Goal: Communication & Community: Answer question/provide support

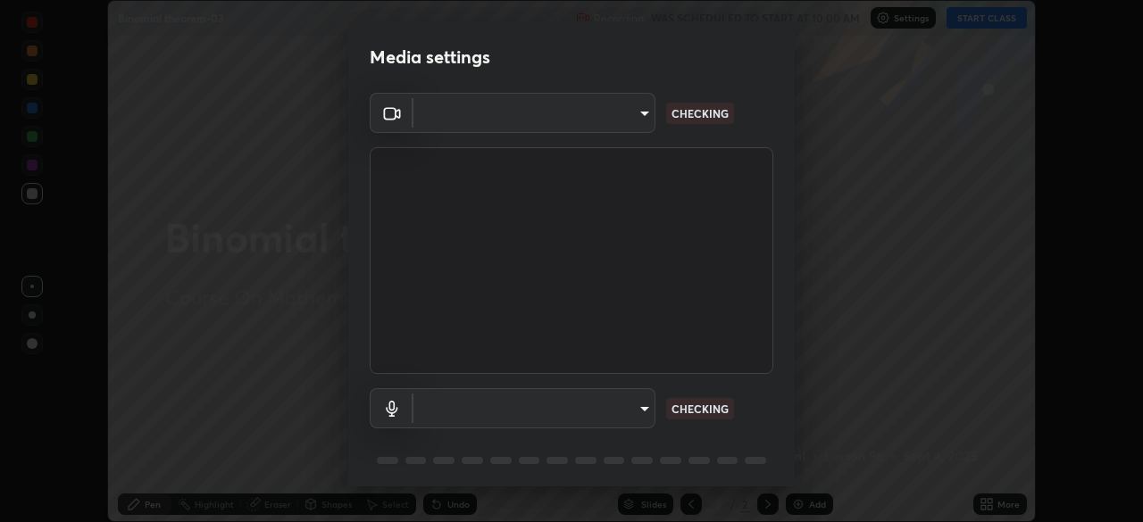
scroll to position [63, 0]
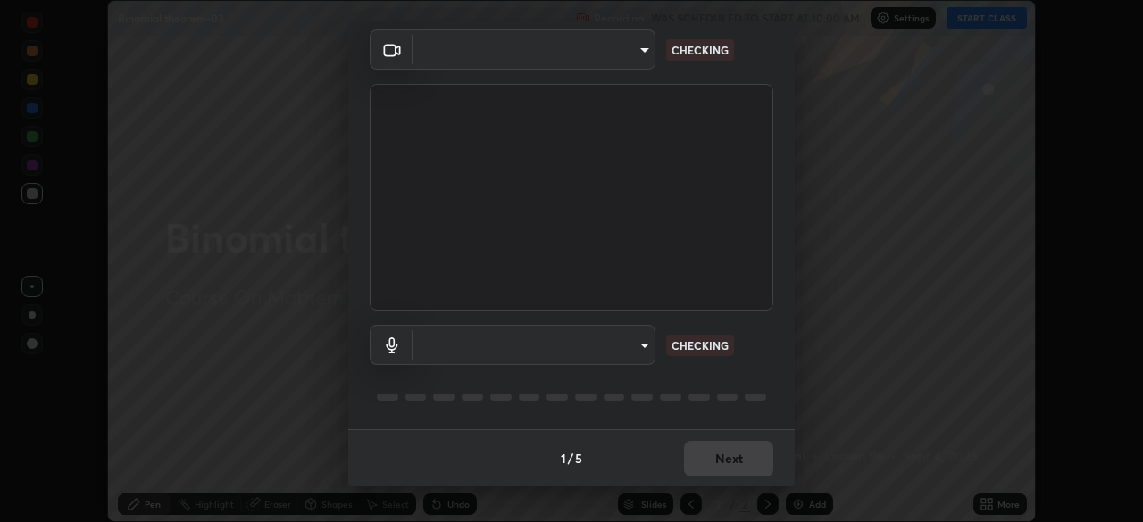
type input "6dd7f26dd43dc758996b1cf006e2949f7a02bee9d132d5f3f41e5eef0e7c266f"
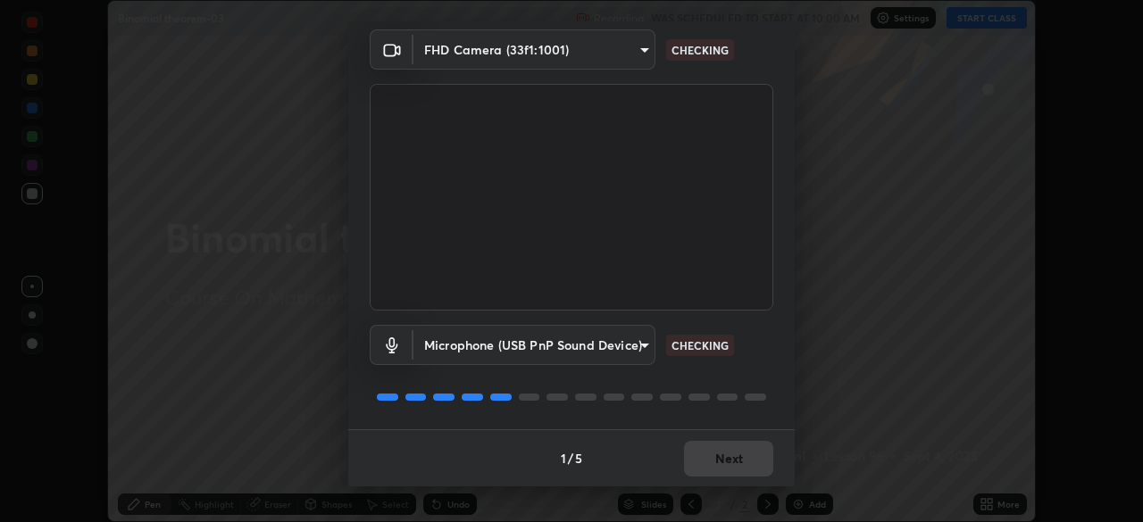
click at [643, 347] on body "Erase all Binomial theorem-03 Recording WAS SCHEDULED TO START AT 10:00 AM Sett…" at bounding box center [571, 261] width 1143 height 522
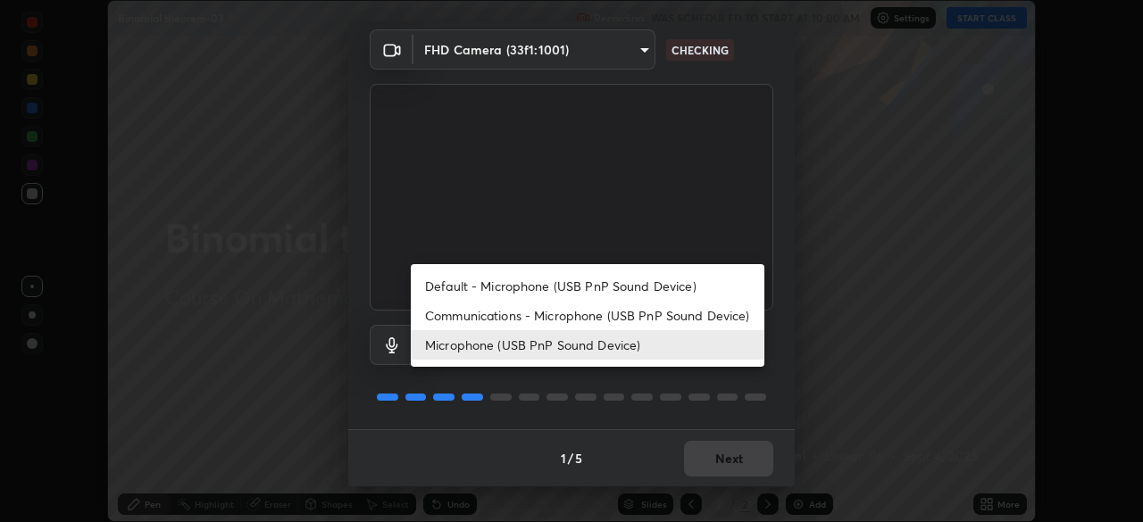
click at [643, 315] on li "Communications - Microphone (USB PnP Sound Device)" at bounding box center [587, 315] width 353 height 29
type input "communications"
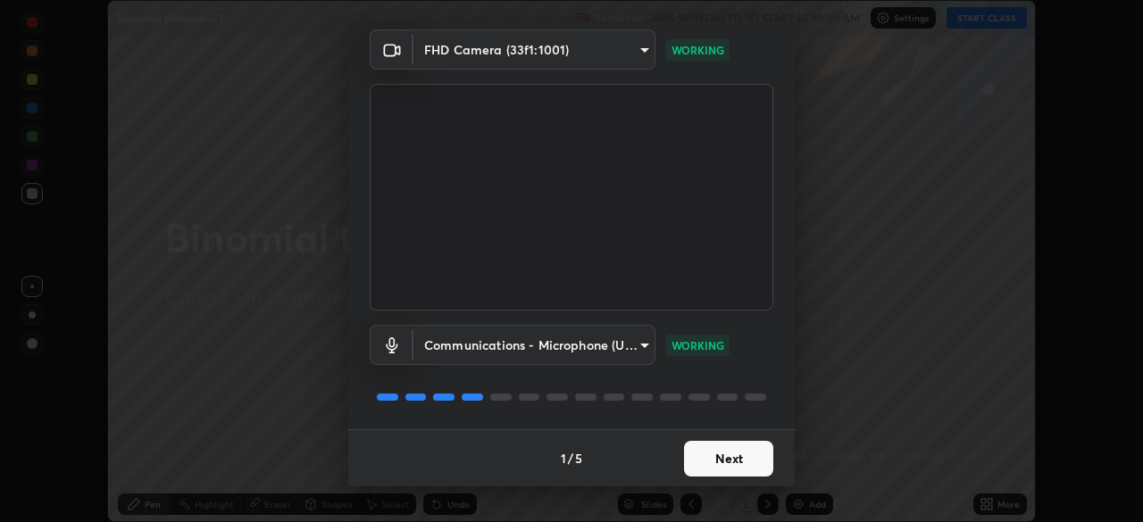
click at [715, 453] on button "Next" at bounding box center [728, 459] width 89 height 36
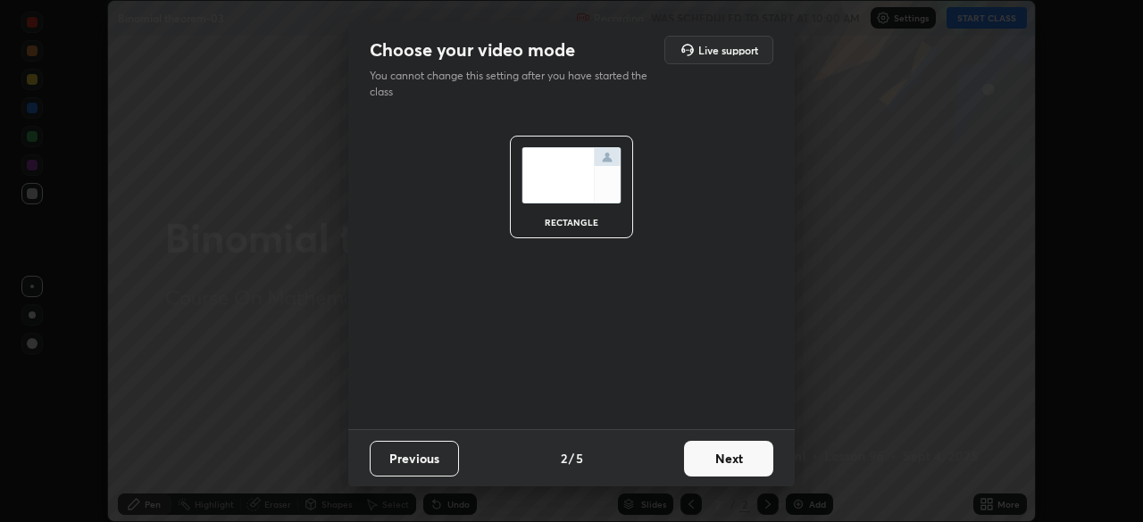
click at [721, 461] on button "Next" at bounding box center [728, 459] width 89 height 36
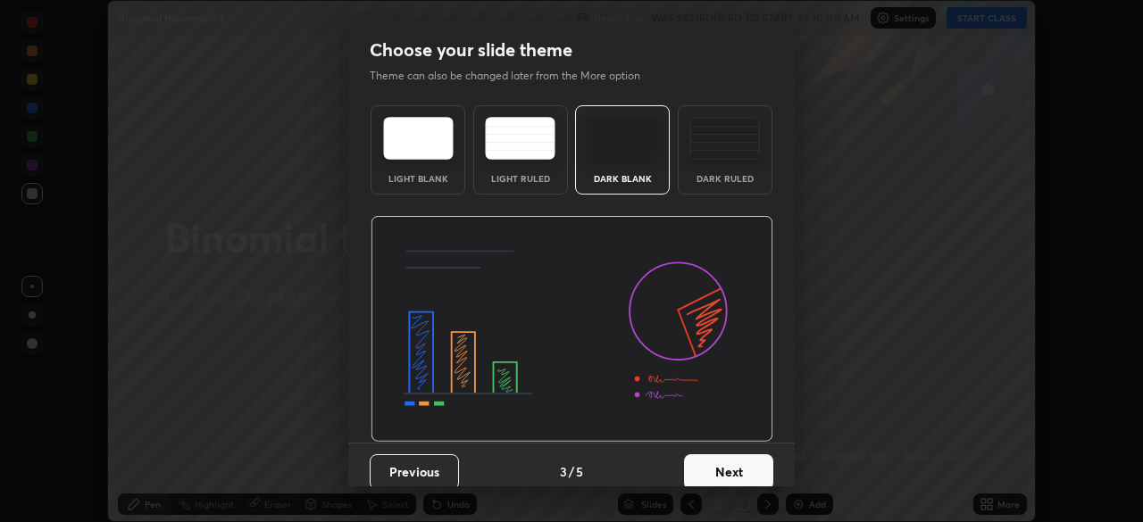
click at [730, 469] on button "Next" at bounding box center [728, 472] width 89 height 36
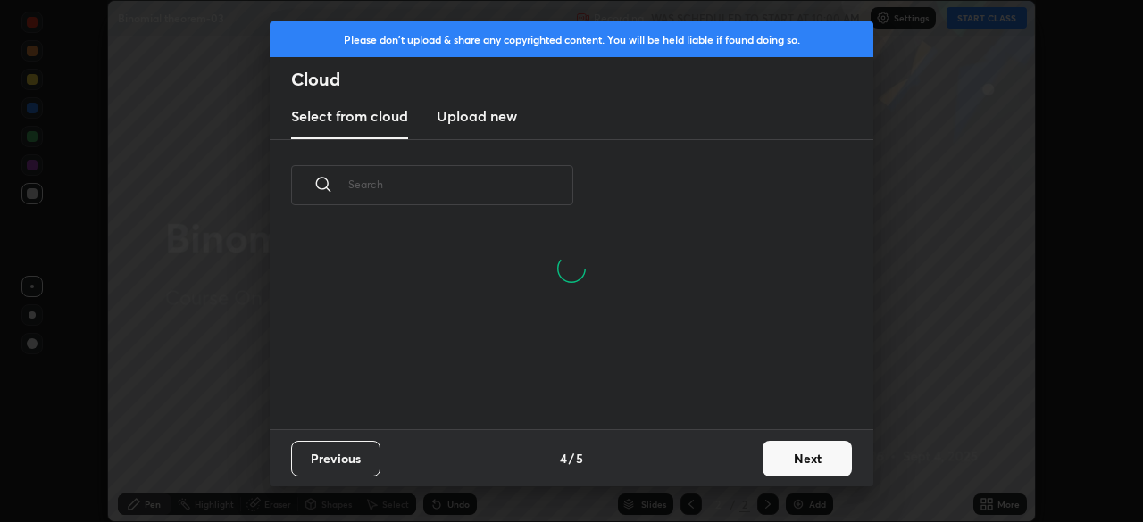
click at [788, 455] on button "Next" at bounding box center [806, 459] width 89 height 36
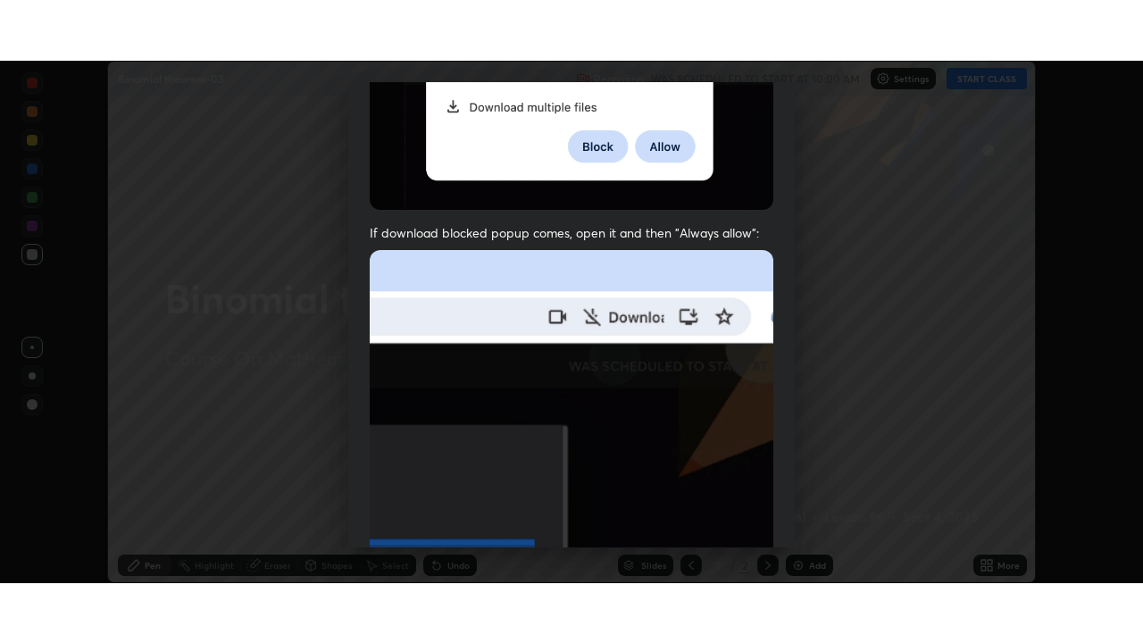
scroll to position [428, 0]
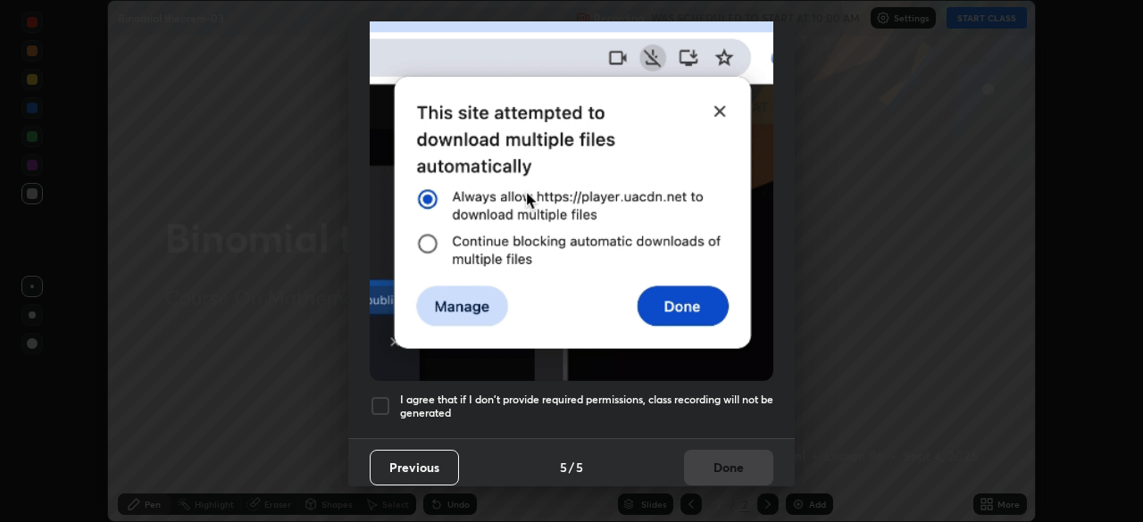
click at [632, 396] on h5 "I agree that if I don't provide required permissions, class recording will not …" at bounding box center [586, 407] width 373 height 28
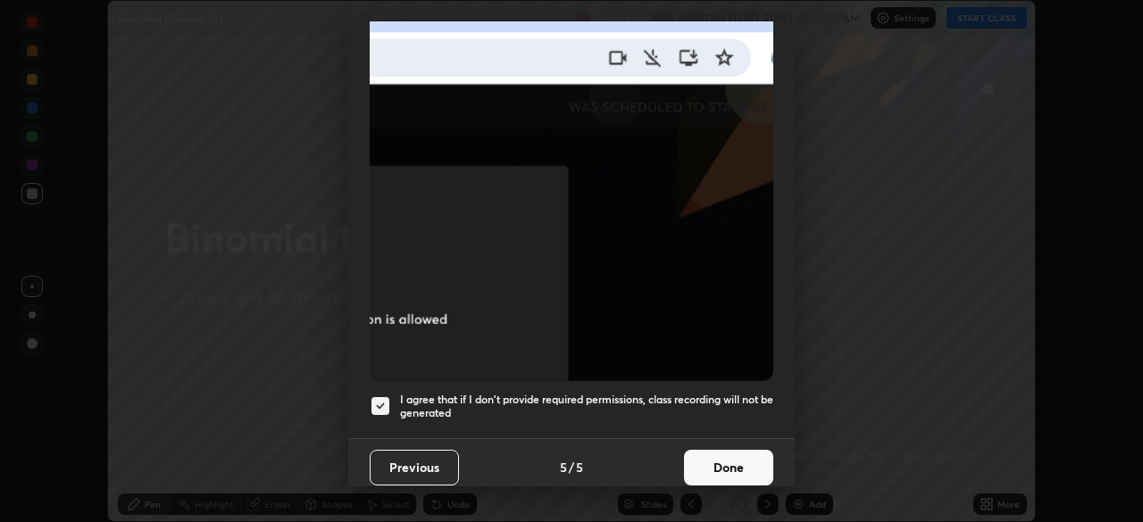
click at [714, 470] on button "Done" at bounding box center [728, 468] width 89 height 36
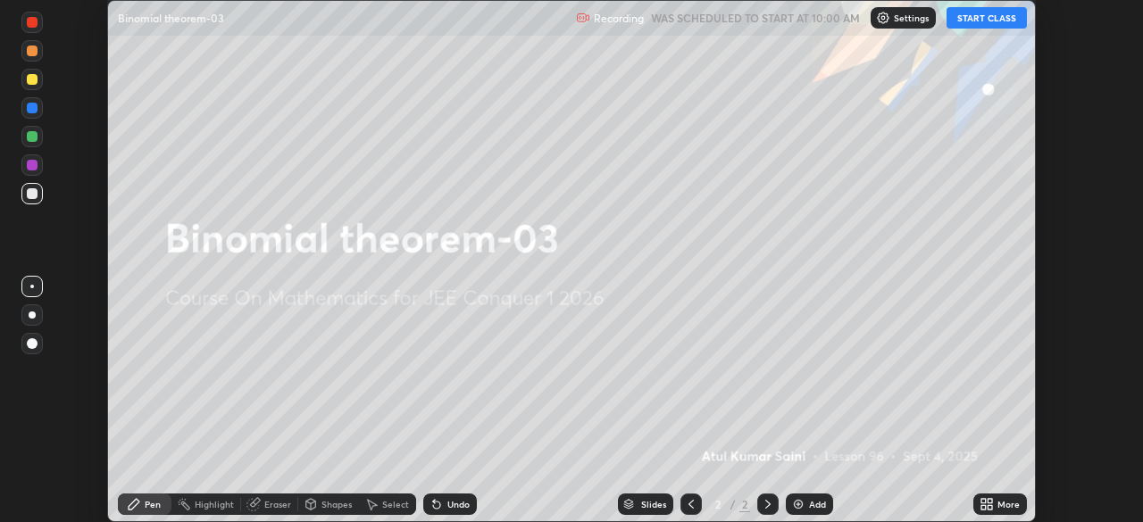
click at [989, 507] on icon at bounding box center [989, 507] width 4 height 4
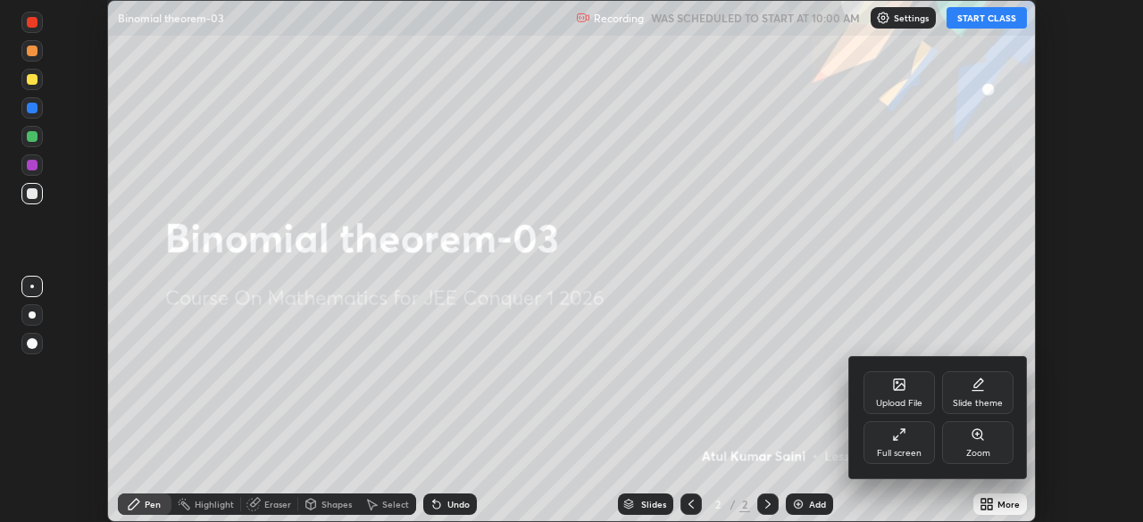
click at [902, 442] on div "Full screen" at bounding box center [898, 442] width 71 height 43
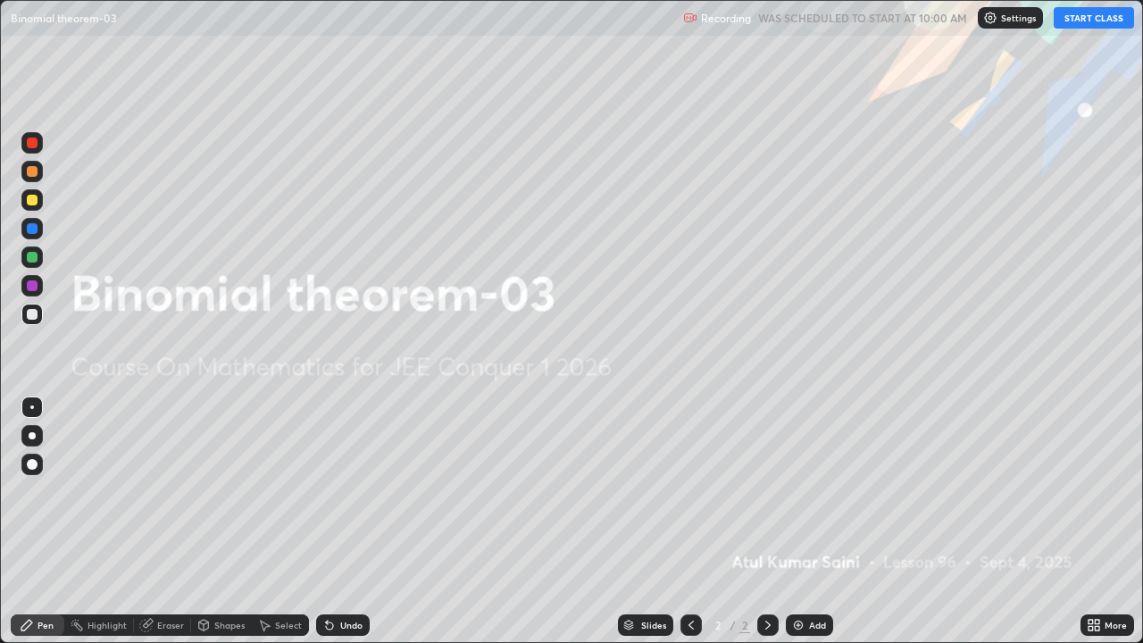
scroll to position [643, 1143]
click at [1079, 21] on button "START CLASS" at bounding box center [1093, 17] width 80 height 21
click at [799, 521] on img at bounding box center [798, 625] width 14 height 14
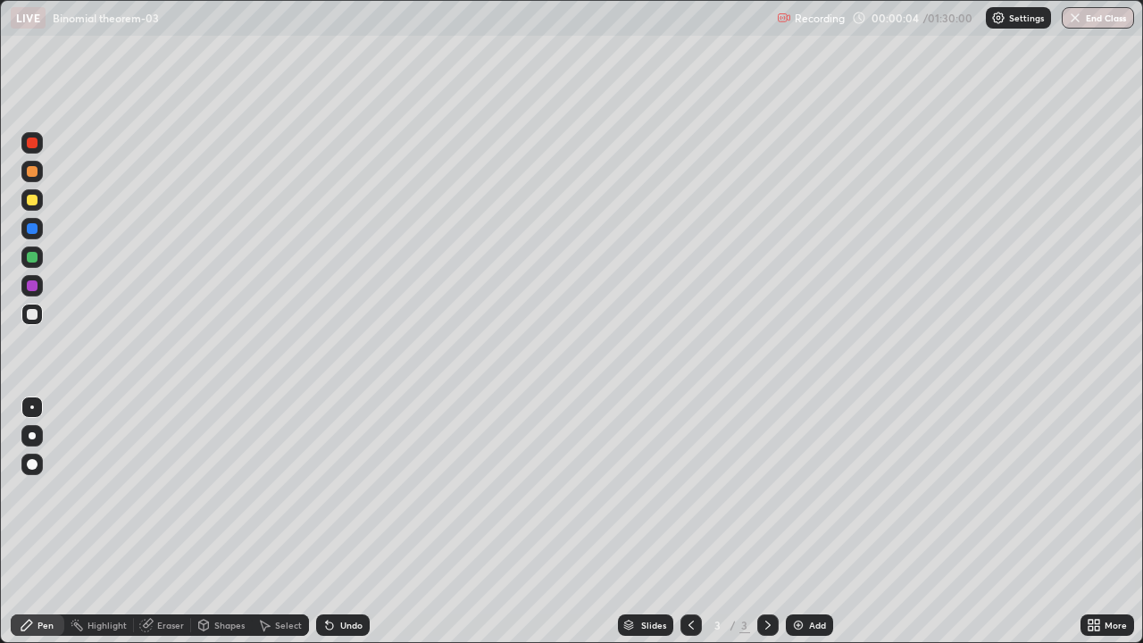
click at [32, 258] on div at bounding box center [32, 257] width 11 height 11
click at [356, 521] on div "Undo" at bounding box center [343, 624] width 54 height 21
click at [159, 521] on div "Eraser" at bounding box center [170, 624] width 27 height 9
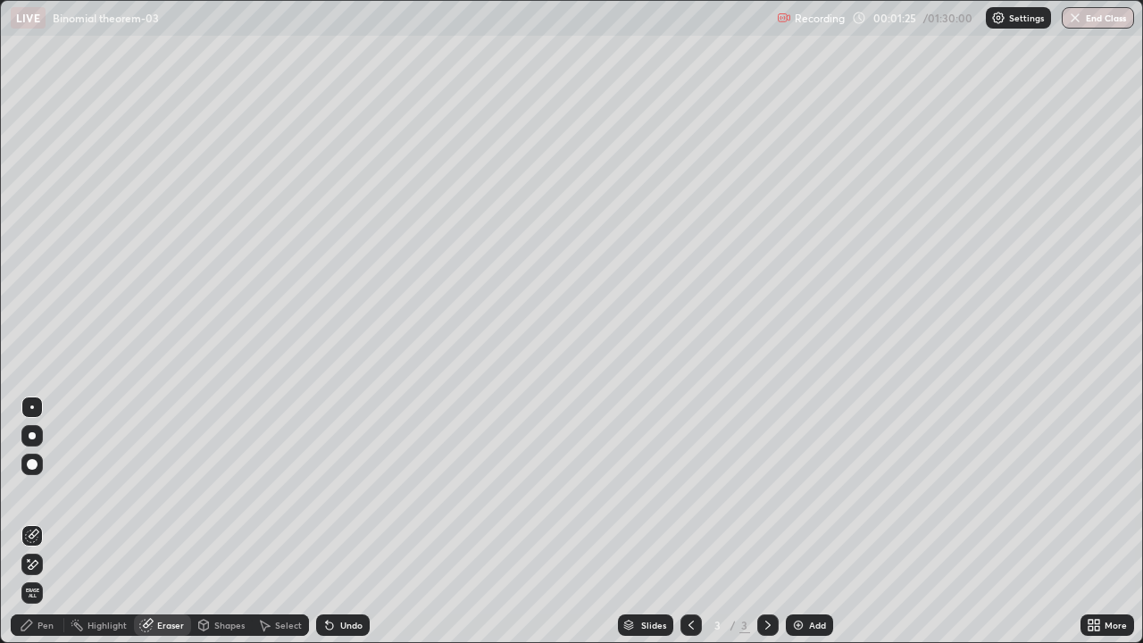
click at [34, 521] on icon at bounding box center [32, 564] width 14 height 15
click at [35, 521] on div "Pen" at bounding box center [38, 624] width 54 height 21
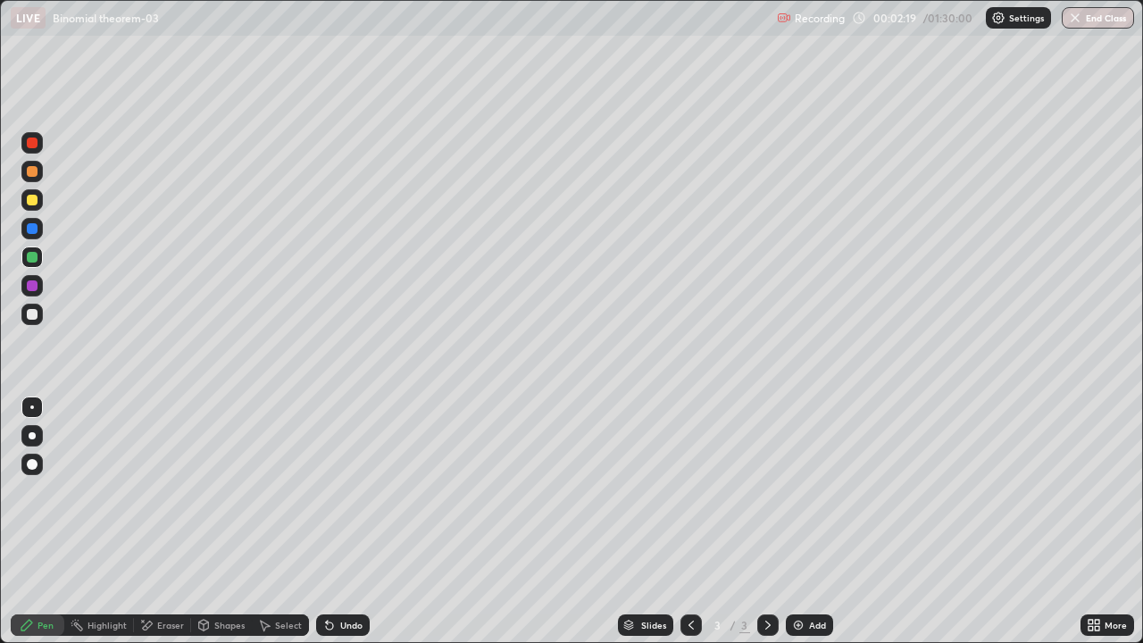
click at [340, 521] on div "Undo" at bounding box center [351, 624] width 22 height 9
click at [342, 521] on div "Undo" at bounding box center [351, 624] width 22 height 9
click at [343, 521] on div "Undo" at bounding box center [351, 624] width 22 height 9
click at [346, 521] on div "Undo" at bounding box center [351, 624] width 22 height 9
click at [347, 521] on div "Undo" at bounding box center [351, 624] width 22 height 9
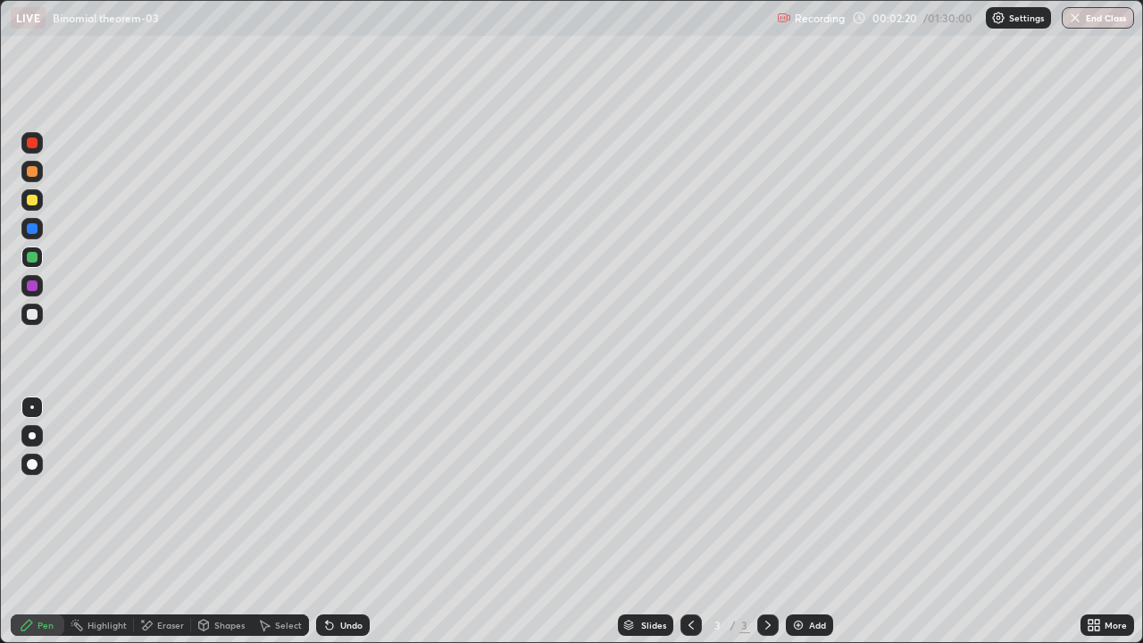
click at [345, 521] on div "Undo" at bounding box center [351, 624] width 22 height 9
click at [344, 521] on div "Undo" at bounding box center [351, 624] width 22 height 9
click at [345, 521] on div "Undo" at bounding box center [351, 624] width 22 height 9
click at [806, 521] on div "Add" at bounding box center [809, 624] width 47 height 21
click at [164, 521] on div "Eraser" at bounding box center [162, 624] width 57 height 21
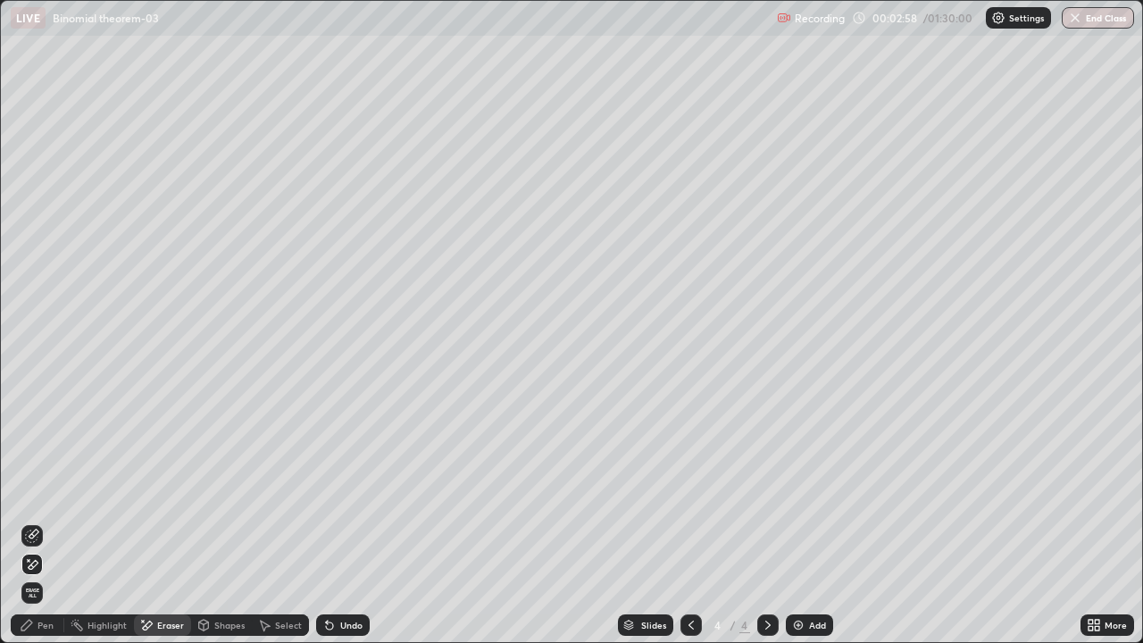
click at [34, 521] on icon at bounding box center [27, 625] width 14 height 14
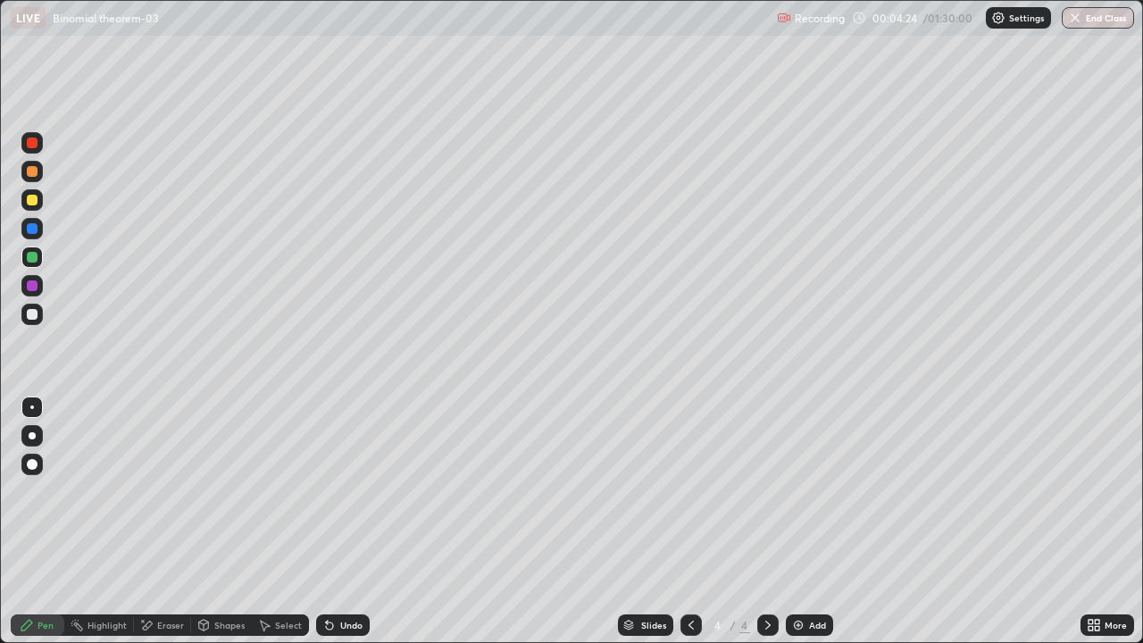
click at [807, 521] on div "Add" at bounding box center [809, 624] width 47 height 21
click at [684, 521] on icon at bounding box center [691, 625] width 14 height 14
click at [689, 521] on icon at bounding box center [691, 625] width 14 height 14
click at [772, 521] on div at bounding box center [767, 624] width 21 height 21
click at [693, 521] on icon at bounding box center [691, 625] width 14 height 14
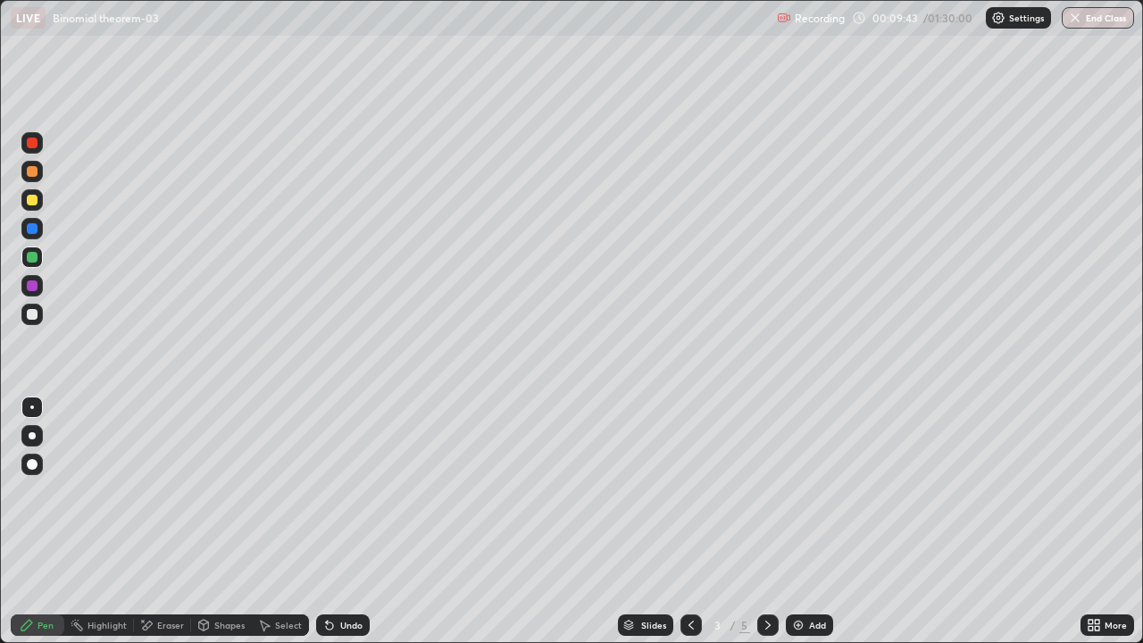
click at [766, 521] on icon at bounding box center [768, 625] width 14 height 14
click at [765, 521] on icon at bounding box center [768, 625] width 14 height 14
click at [33, 314] on div at bounding box center [32, 314] width 11 height 11
click at [352, 521] on div "Undo" at bounding box center [351, 624] width 22 height 9
click at [353, 521] on div "Undo" at bounding box center [351, 624] width 22 height 9
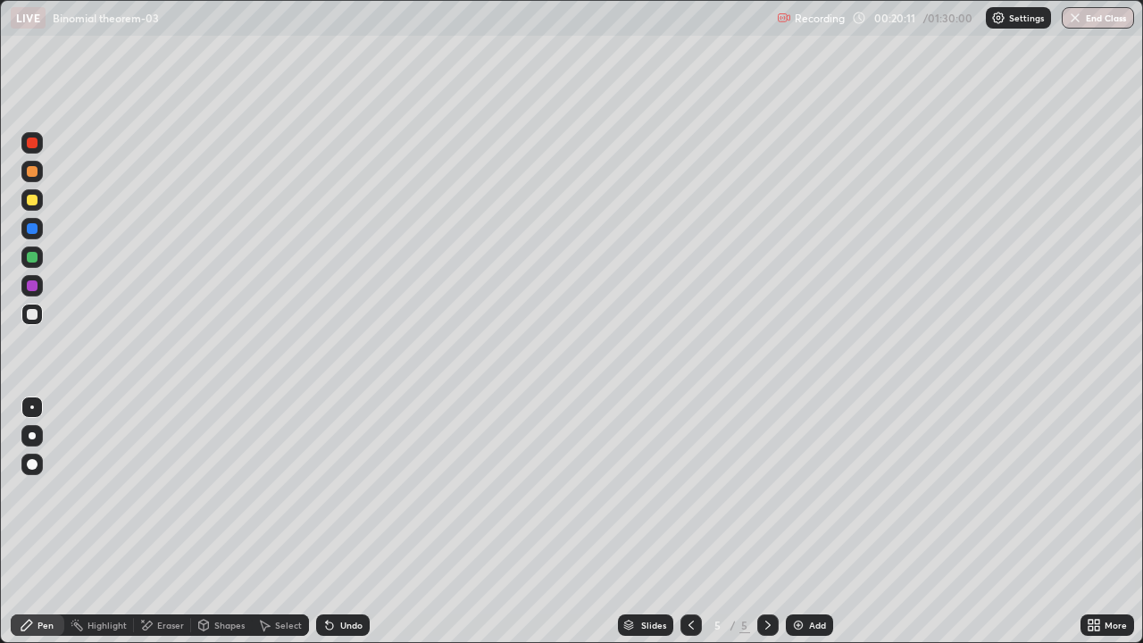
click at [810, 521] on div "Add" at bounding box center [809, 624] width 47 height 21
click at [340, 521] on div "Undo" at bounding box center [351, 624] width 22 height 9
click at [684, 521] on div at bounding box center [690, 624] width 21 height 21
click at [284, 521] on div "Select" at bounding box center [288, 624] width 27 height 9
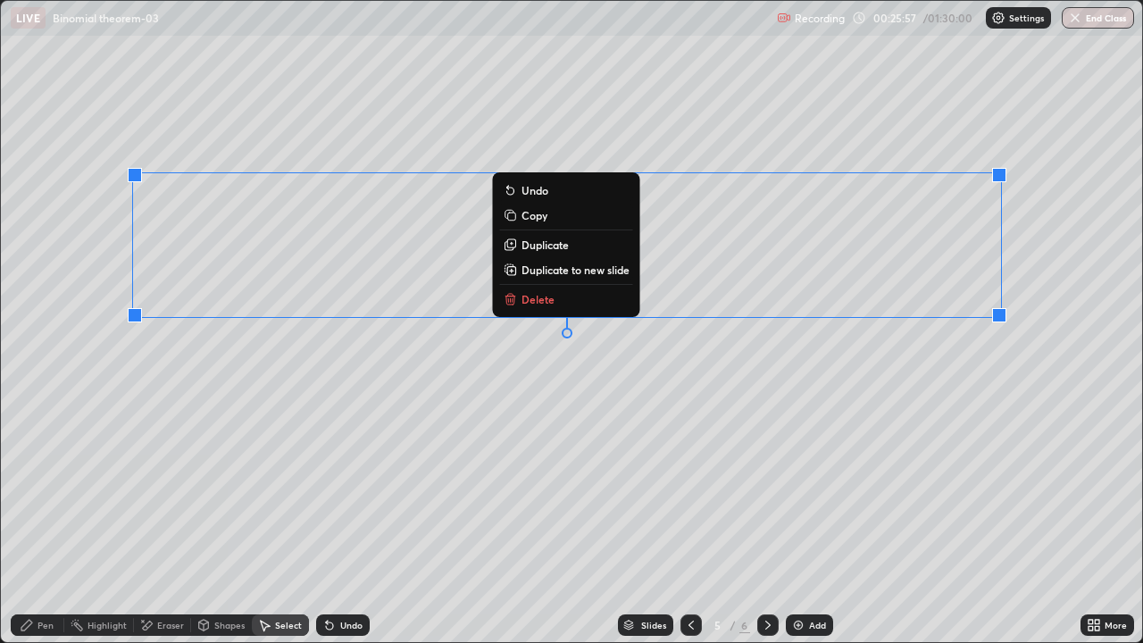
click at [534, 215] on p "Copy" at bounding box center [534, 215] width 26 height 14
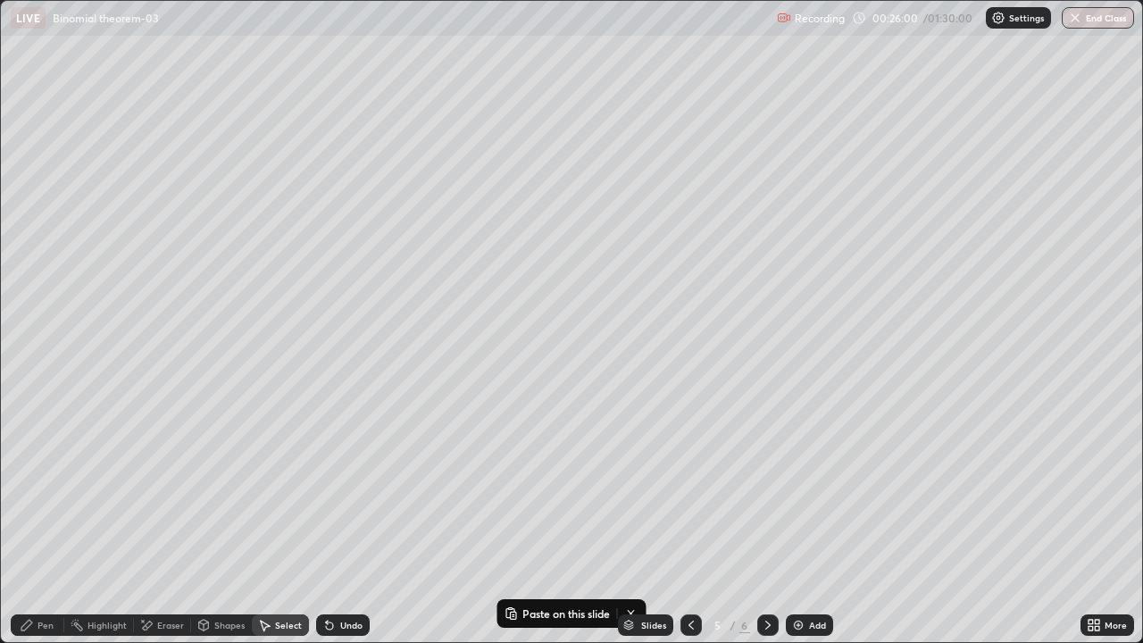
click at [766, 521] on icon at bounding box center [768, 625] width 14 height 14
click at [806, 521] on div "Add" at bounding box center [809, 624] width 47 height 21
click at [128, 111] on p "Paste here" at bounding box center [145, 108] width 53 height 14
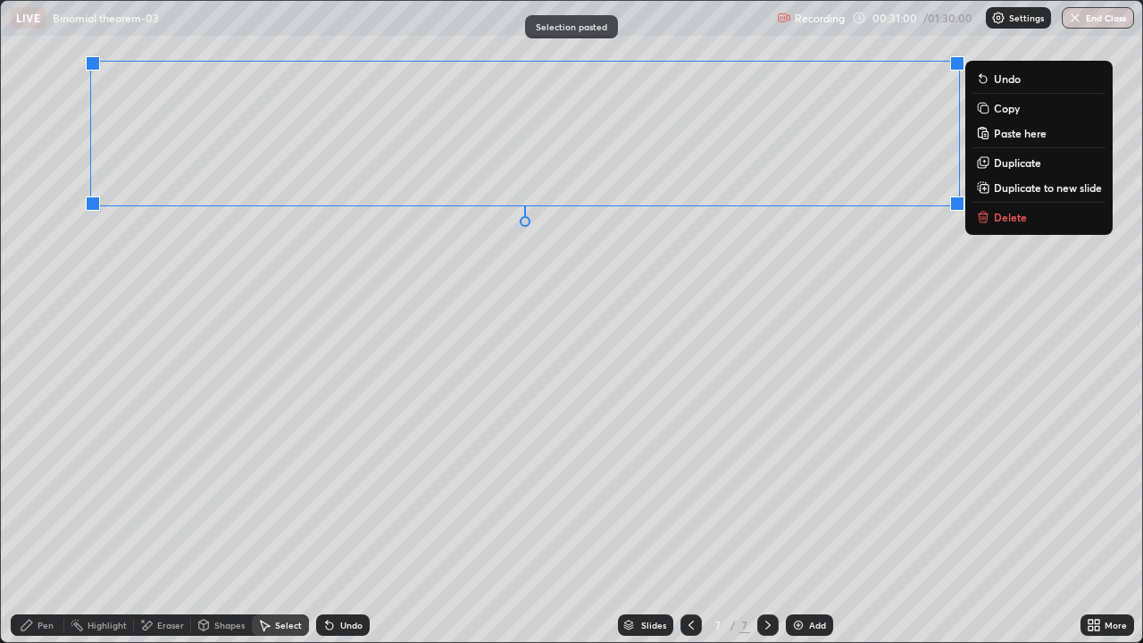
click at [172, 342] on div "0 ° Undo Copy Paste here Duplicate Duplicate to new slide Delete" at bounding box center [571, 321] width 1141 height 641
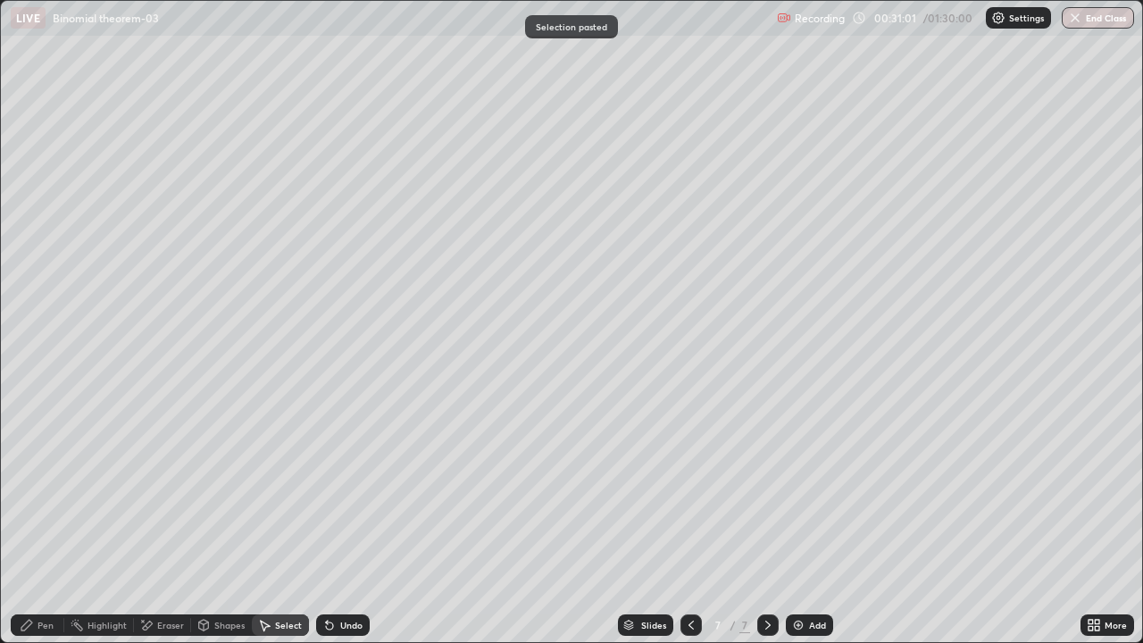
click at [48, 521] on div "Pen" at bounding box center [45, 624] width 16 height 9
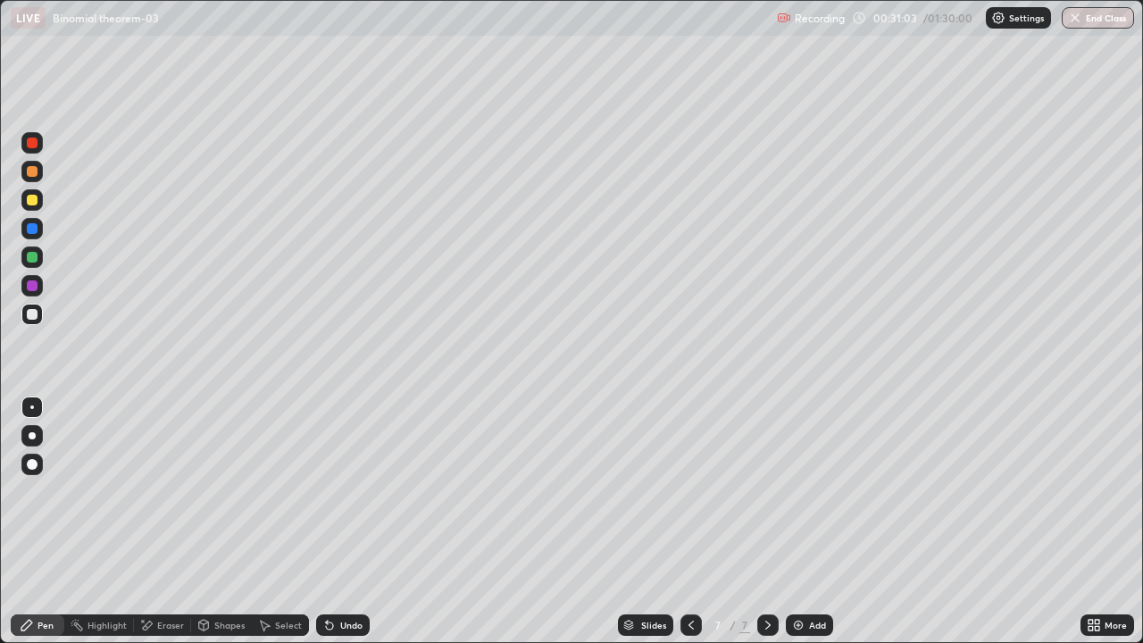
click at [161, 521] on div "Eraser" at bounding box center [170, 624] width 27 height 9
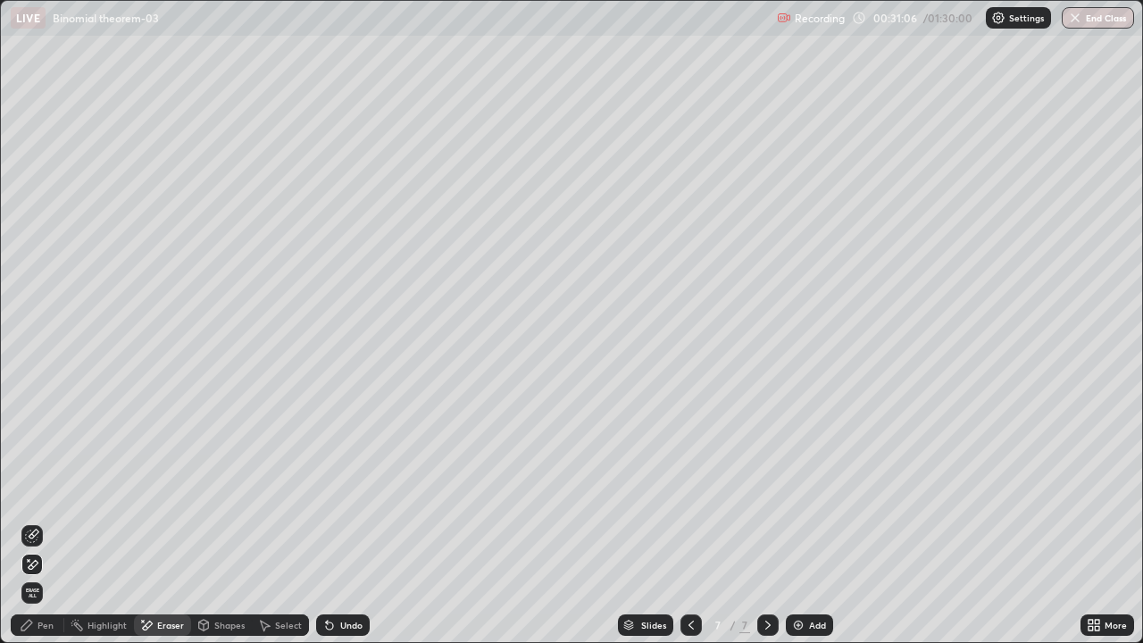
click at [46, 521] on div "Pen" at bounding box center [38, 624] width 54 height 21
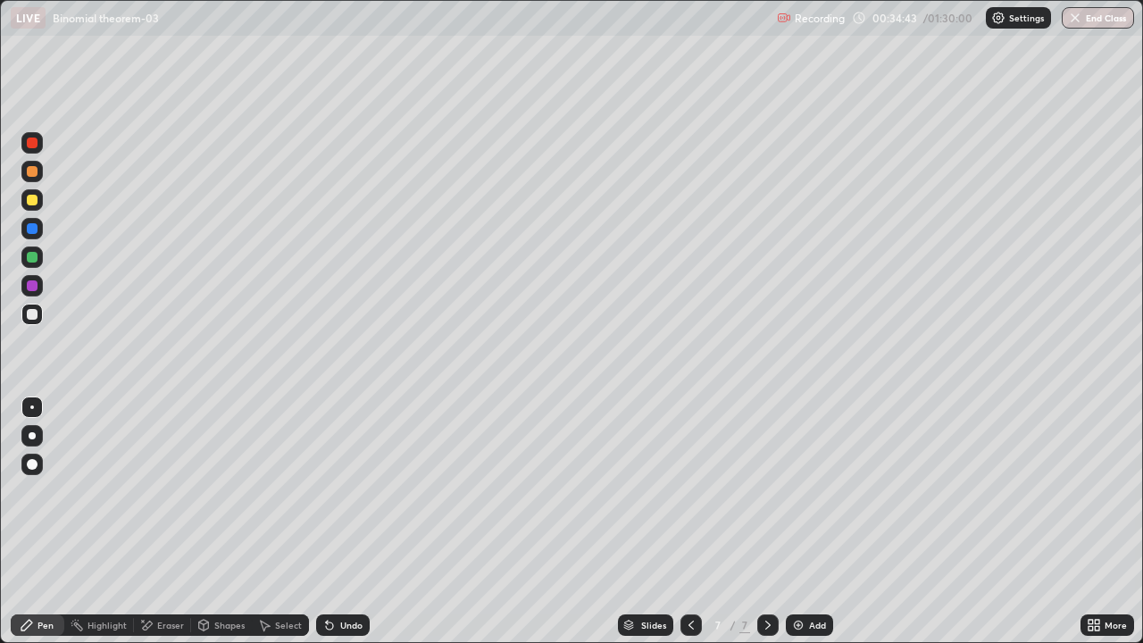
click at [29, 254] on div at bounding box center [32, 257] width 11 height 11
click at [329, 521] on div "Undo" at bounding box center [339, 625] width 61 height 36
click at [810, 521] on div "Add" at bounding box center [809, 624] width 47 height 21
click at [689, 521] on icon at bounding box center [691, 625] width 14 height 14
click at [763, 521] on icon at bounding box center [768, 625] width 14 height 14
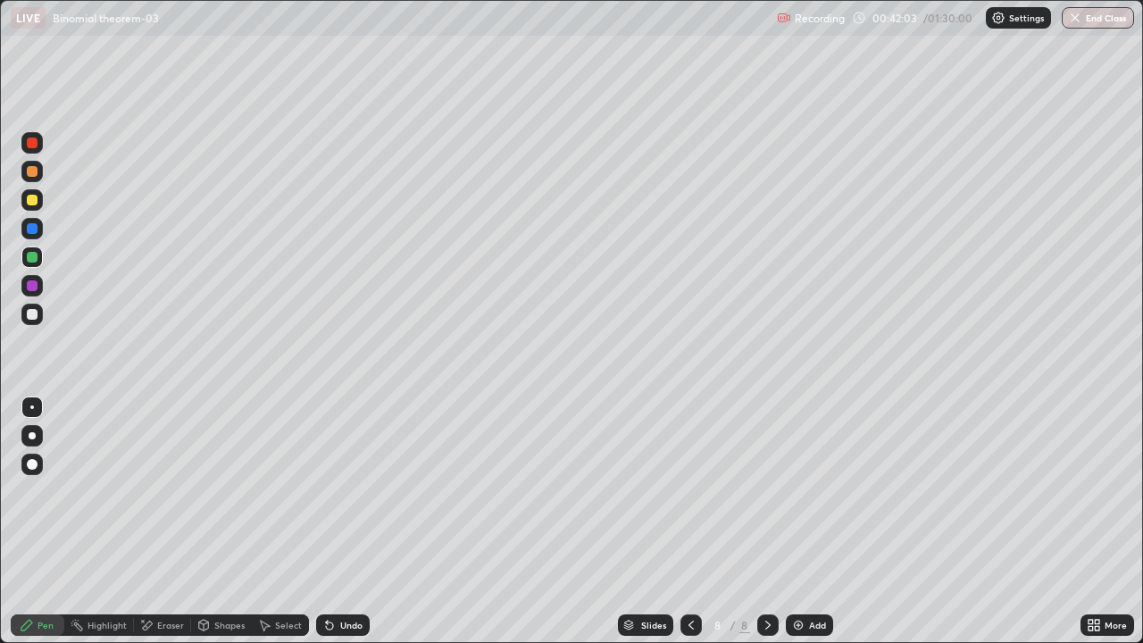
click at [691, 521] on icon at bounding box center [691, 625] width 14 height 14
click at [766, 521] on icon at bounding box center [768, 625] width 14 height 14
click at [688, 521] on icon at bounding box center [691, 625] width 14 height 14
click at [769, 521] on div at bounding box center [767, 624] width 21 height 21
click at [32, 315] on div at bounding box center [32, 314] width 11 height 11
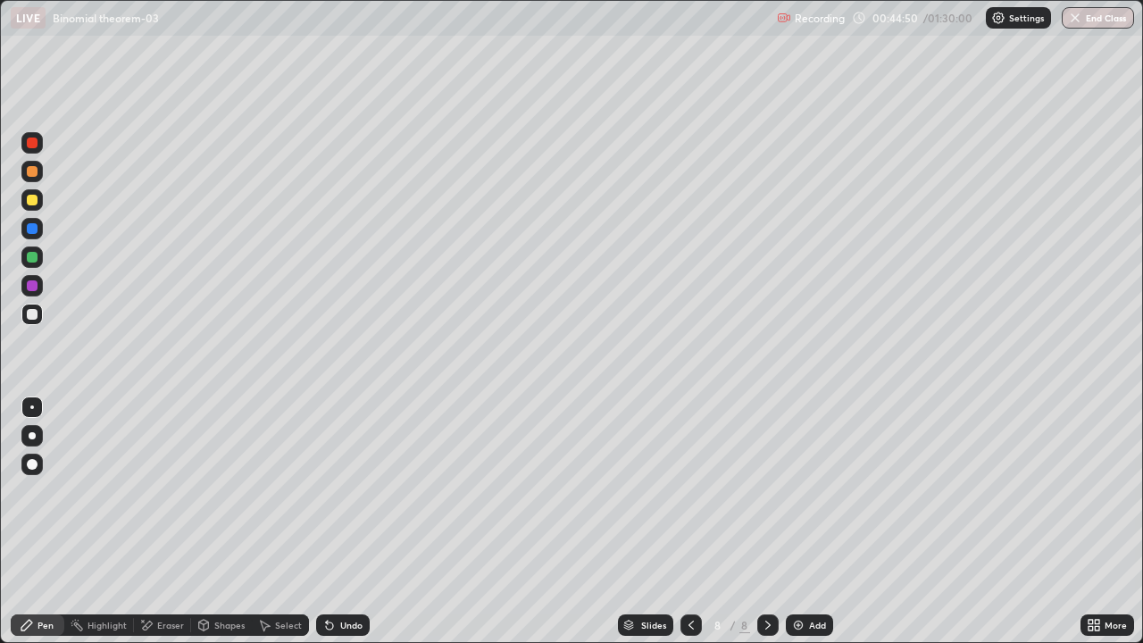
click at [693, 521] on div at bounding box center [690, 624] width 21 height 21
click at [766, 521] on icon at bounding box center [768, 625] width 14 height 14
click at [164, 521] on div "Eraser" at bounding box center [170, 624] width 27 height 9
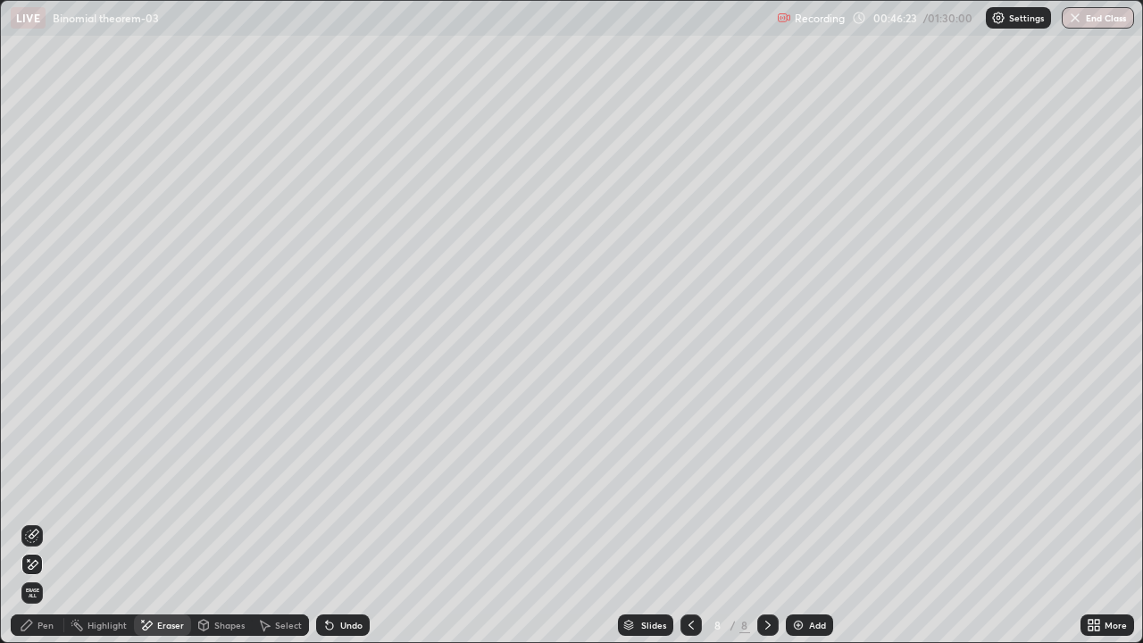
click at [48, 521] on div "Pen" at bounding box center [45, 624] width 16 height 9
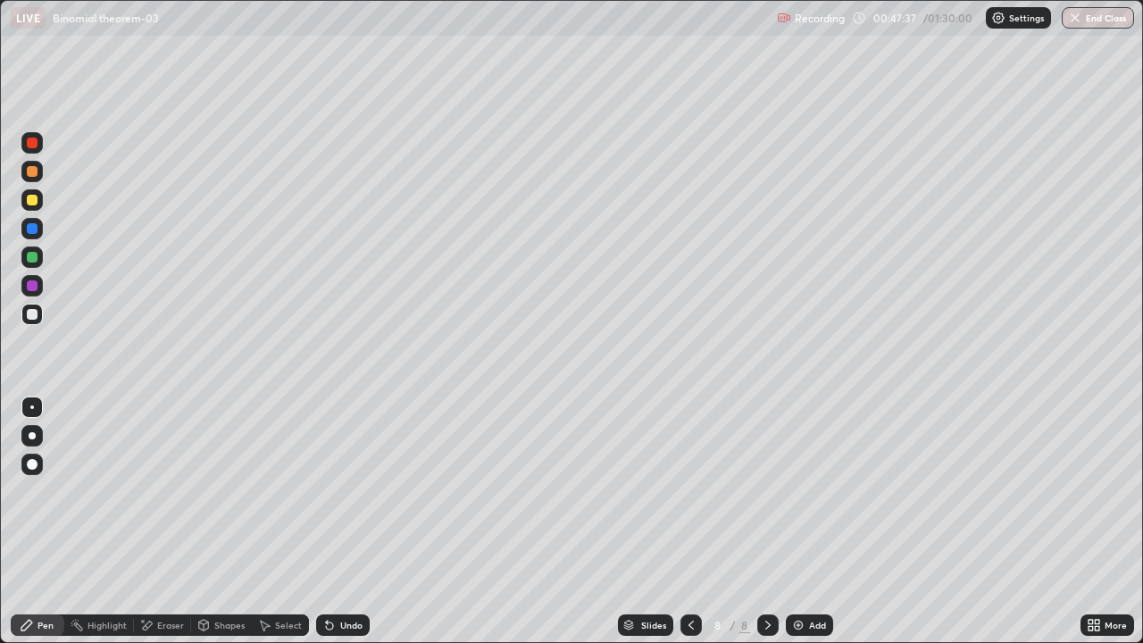
click at [33, 286] on div at bounding box center [32, 285] width 11 height 11
click at [284, 521] on div "Select" at bounding box center [280, 624] width 57 height 21
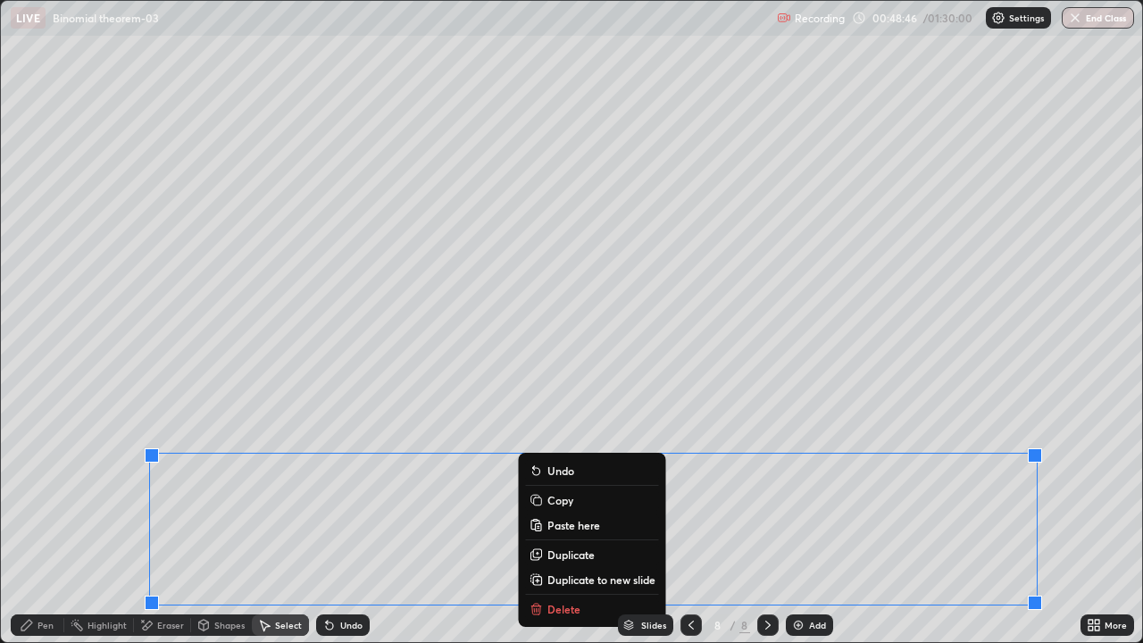
click at [562, 502] on p "Copy" at bounding box center [560, 500] width 26 height 14
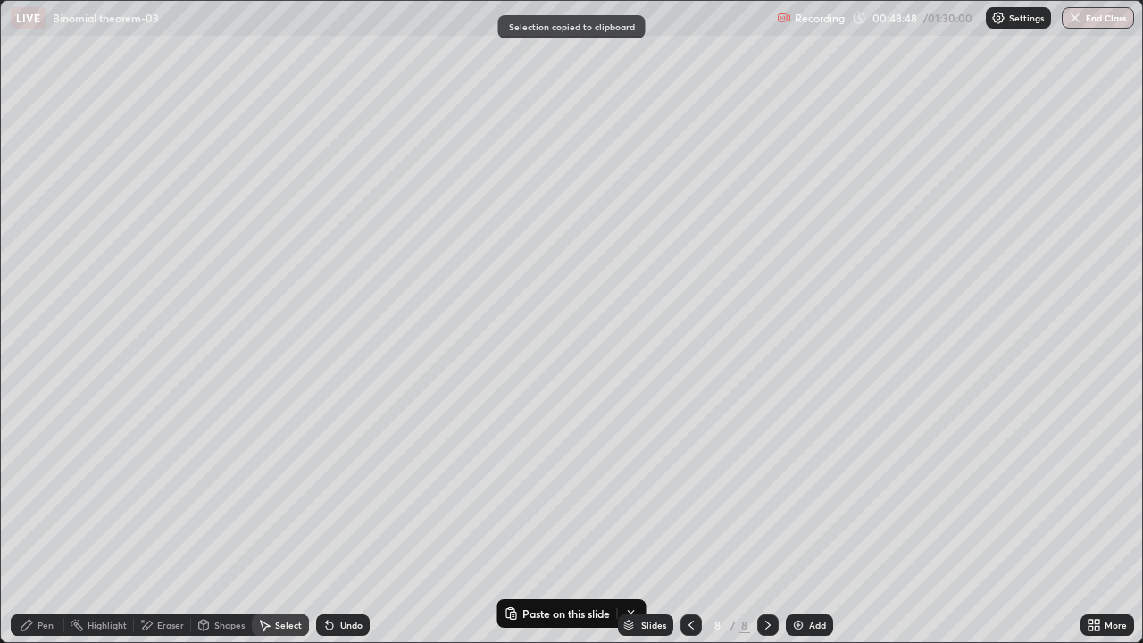
click at [799, 521] on img at bounding box center [798, 625] width 14 height 14
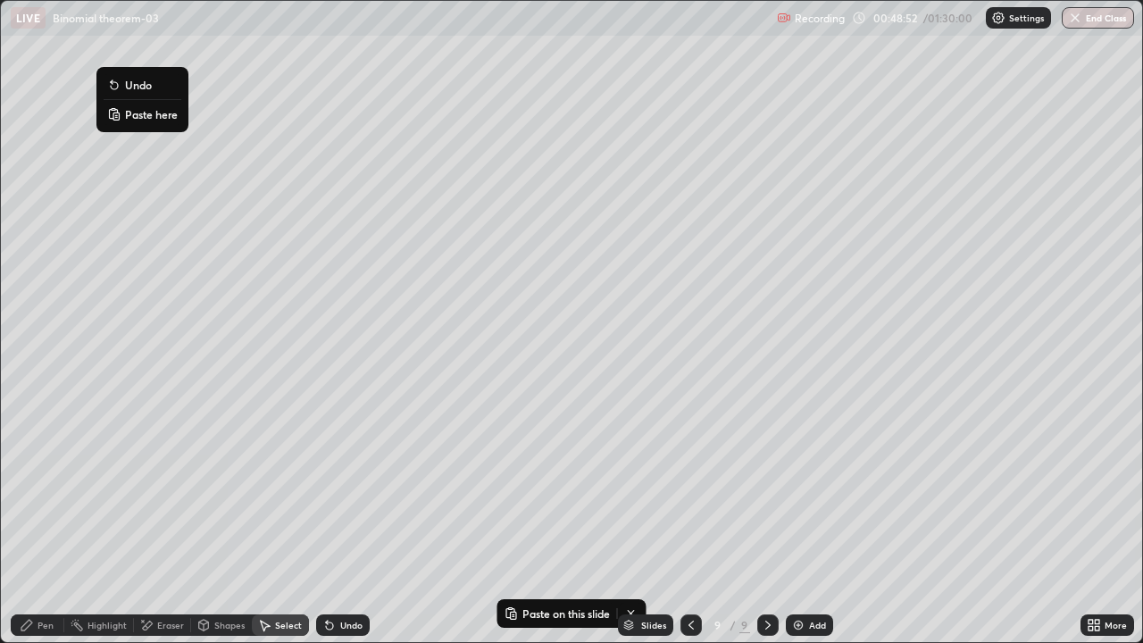
click at [140, 112] on p "Paste here" at bounding box center [151, 114] width 53 height 14
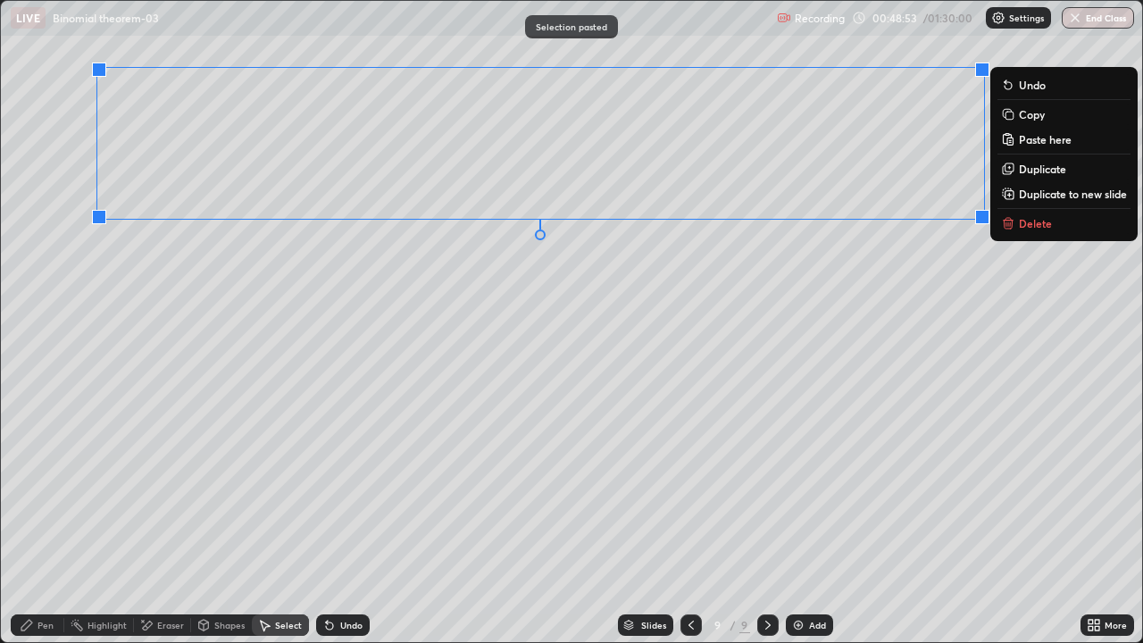
click at [279, 370] on div "0 ° Undo Copy Paste here Duplicate Duplicate to new slide Delete" at bounding box center [571, 321] width 1141 height 641
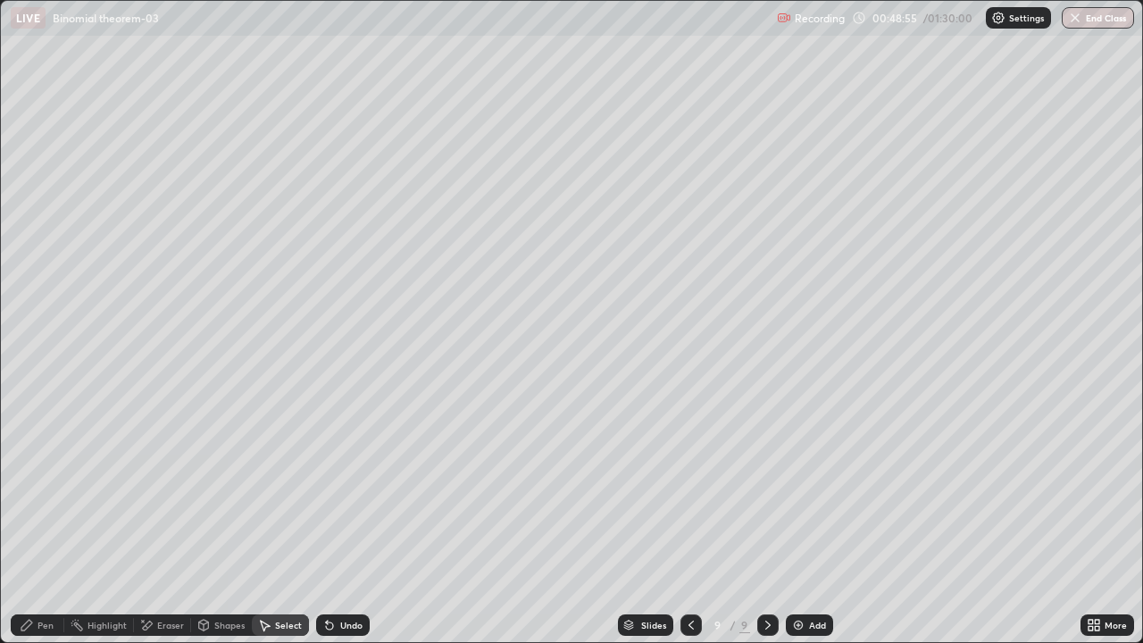
click at [53, 521] on div "Pen" at bounding box center [45, 624] width 16 height 9
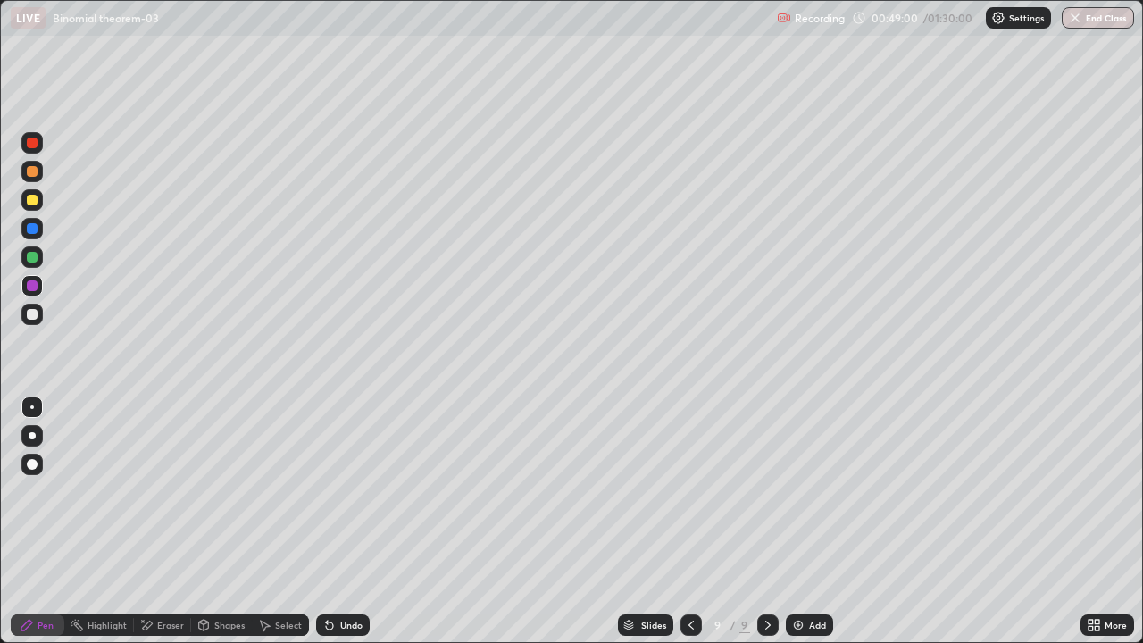
click at [341, 521] on div "Undo" at bounding box center [351, 624] width 22 height 9
click at [812, 521] on div "Add" at bounding box center [817, 624] width 17 height 9
click at [341, 521] on div "Undo" at bounding box center [351, 624] width 22 height 9
click at [347, 521] on div "Undo" at bounding box center [343, 624] width 54 height 21
click at [345, 521] on div "Undo" at bounding box center [351, 624] width 22 height 9
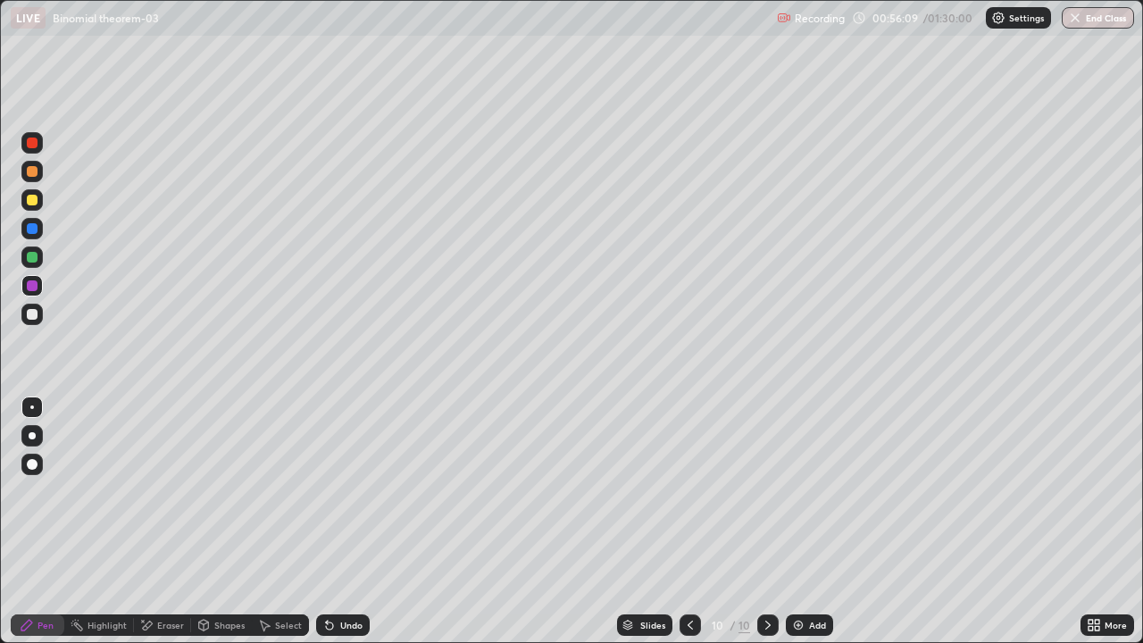
click at [350, 521] on div "Undo" at bounding box center [343, 624] width 54 height 21
click at [352, 521] on div "Undo" at bounding box center [343, 624] width 54 height 21
click at [688, 521] on icon at bounding box center [690, 625] width 14 height 14
click at [766, 521] on icon at bounding box center [768, 625] width 14 height 14
click at [811, 521] on div "Add" at bounding box center [817, 624] width 17 height 9
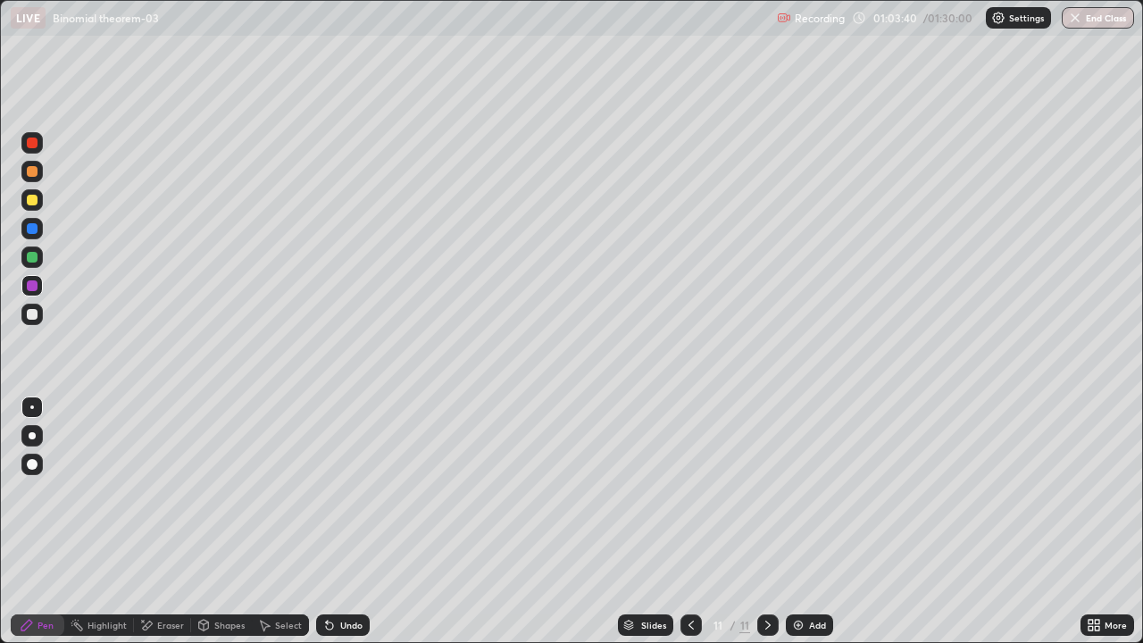
click at [30, 258] on div at bounding box center [32, 257] width 11 height 11
click at [162, 521] on div "Eraser" at bounding box center [162, 624] width 57 height 21
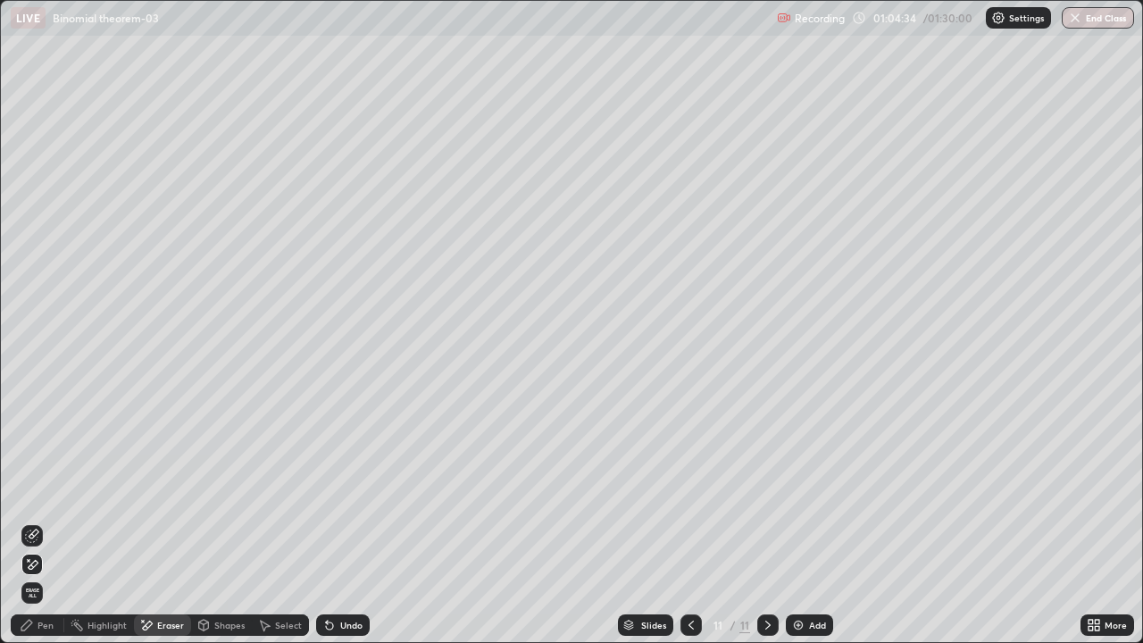
click at [46, 521] on div "Pen" at bounding box center [45, 624] width 16 height 9
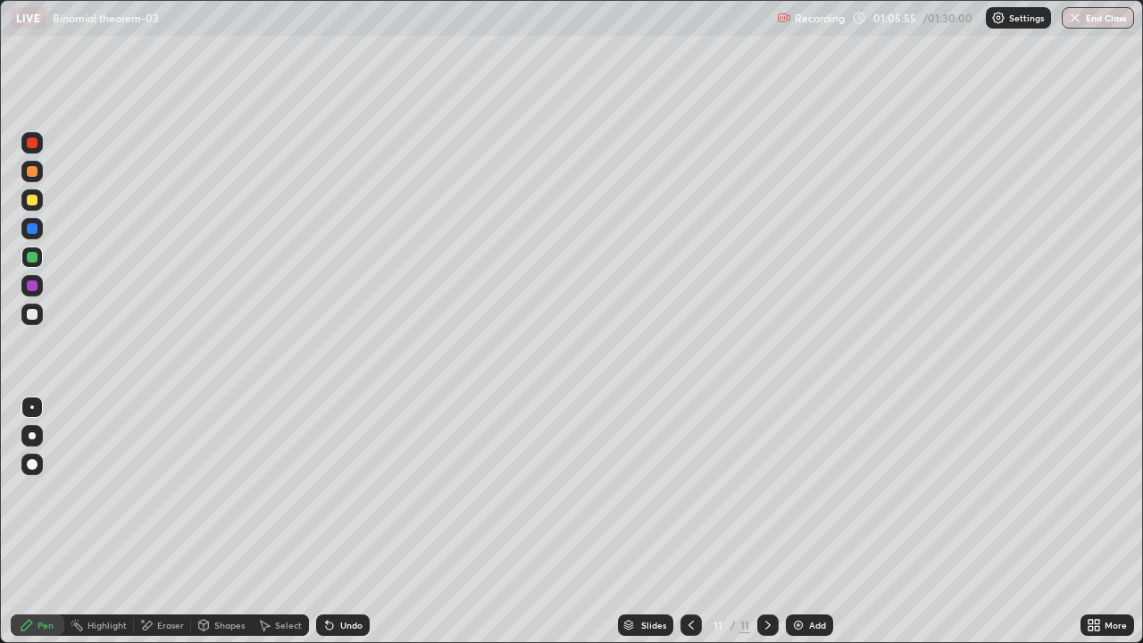
click at [346, 521] on div "Undo" at bounding box center [351, 624] width 22 height 9
click at [39, 318] on div at bounding box center [31, 313] width 21 height 21
click at [282, 521] on div "Select" at bounding box center [288, 624] width 27 height 9
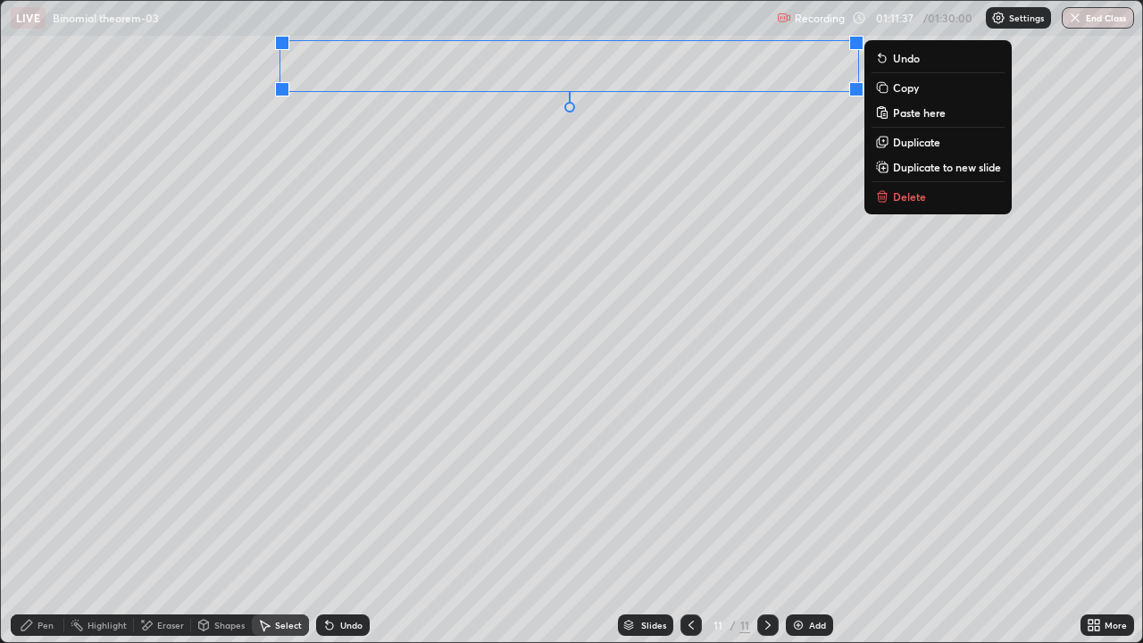
click at [901, 90] on p "Copy" at bounding box center [906, 87] width 26 height 14
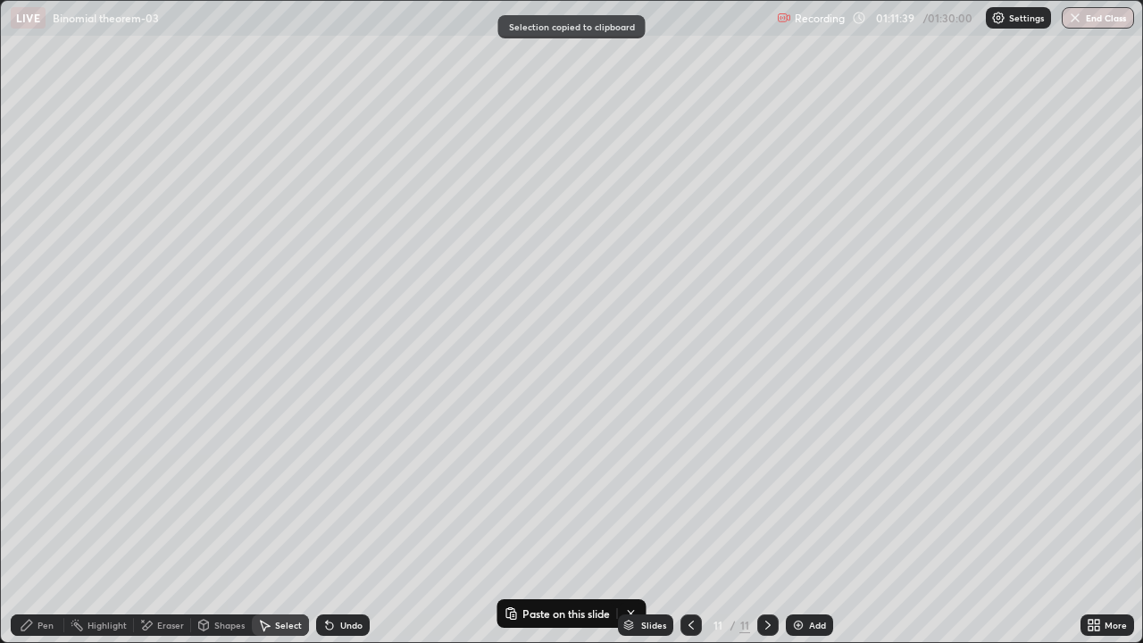
click at [819, 521] on div "Add" at bounding box center [817, 624] width 17 height 9
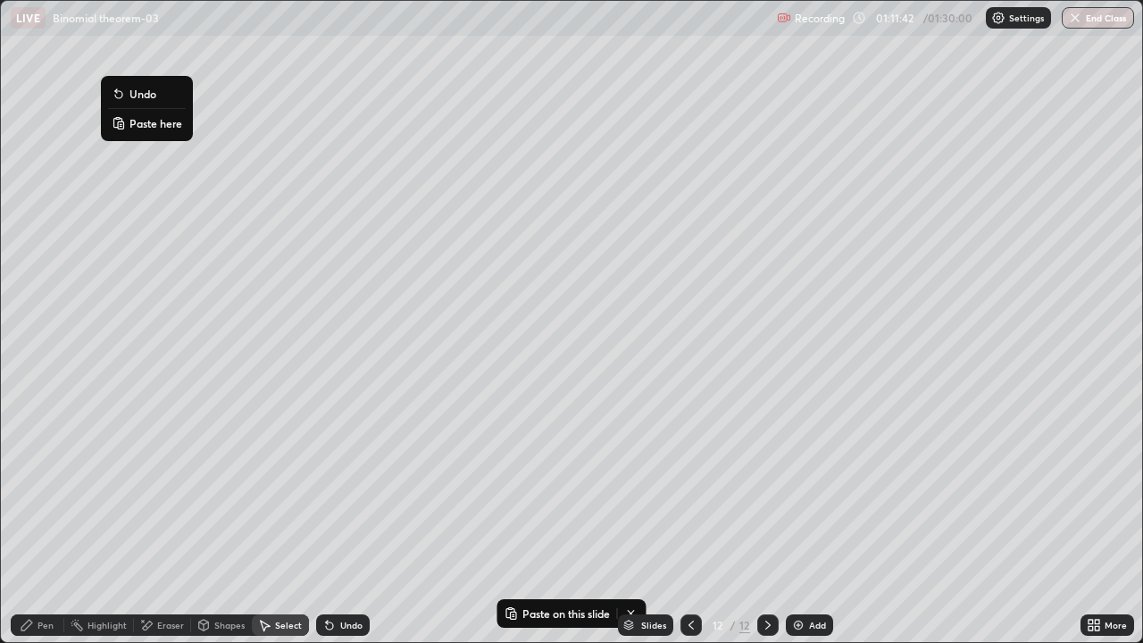
click at [140, 121] on p "Paste here" at bounding box center [155, 123] width 53 height 14
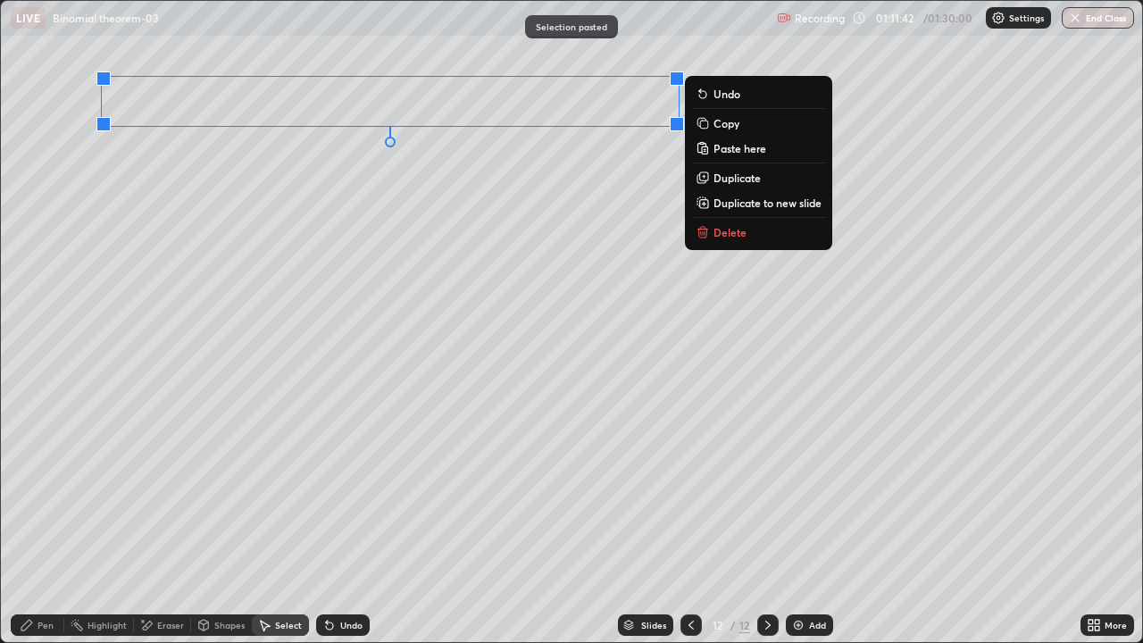
click at [189, 285] on div "0 ° Undo Copy Paste here Duplicate Duplicate to new slide Delete" at bounding box center [571, 321] width 1141 height 641
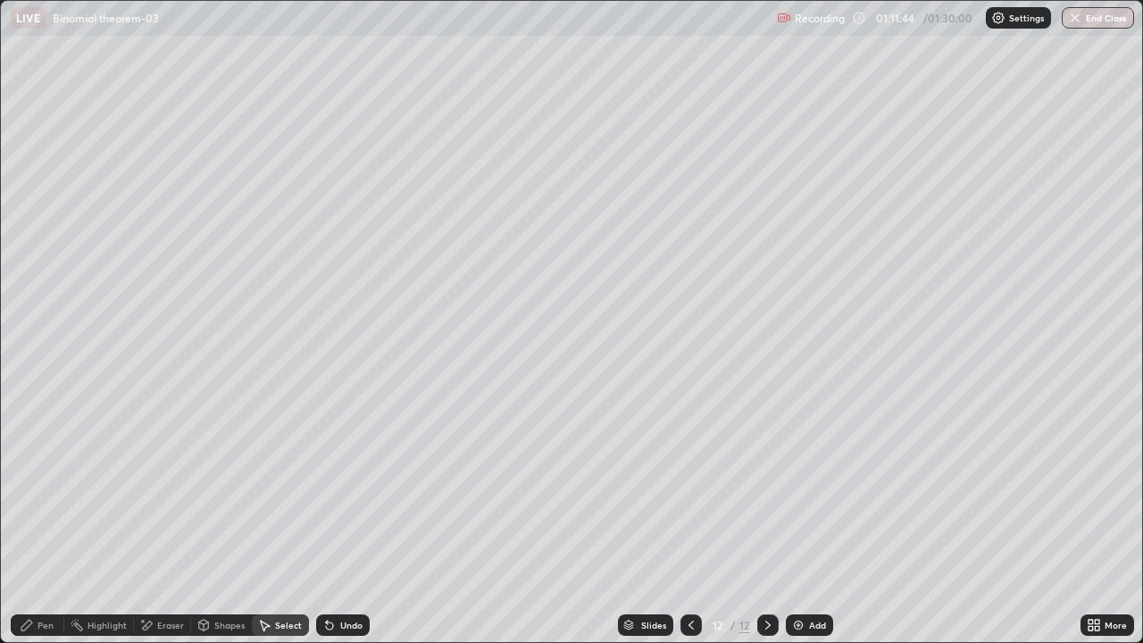
click at [44, 521] on div "Pen" at bounding box center [45, 624] width 16 height 9
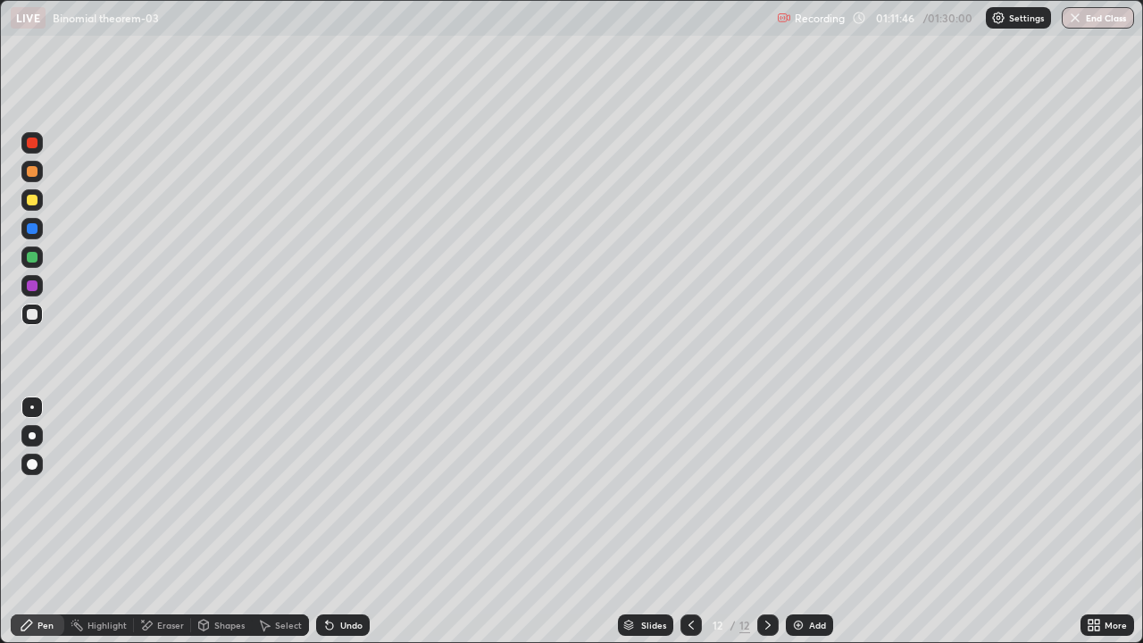
click at [38, 259] on div at bounding box center [31, 256] width 21 height 21
click at [812, 521] on div "Add" at bounding box center [809, 624] width 47 height 21
click at [160, 521] on div "Eraser" at bounding box center [162, 624] width 57 height 21
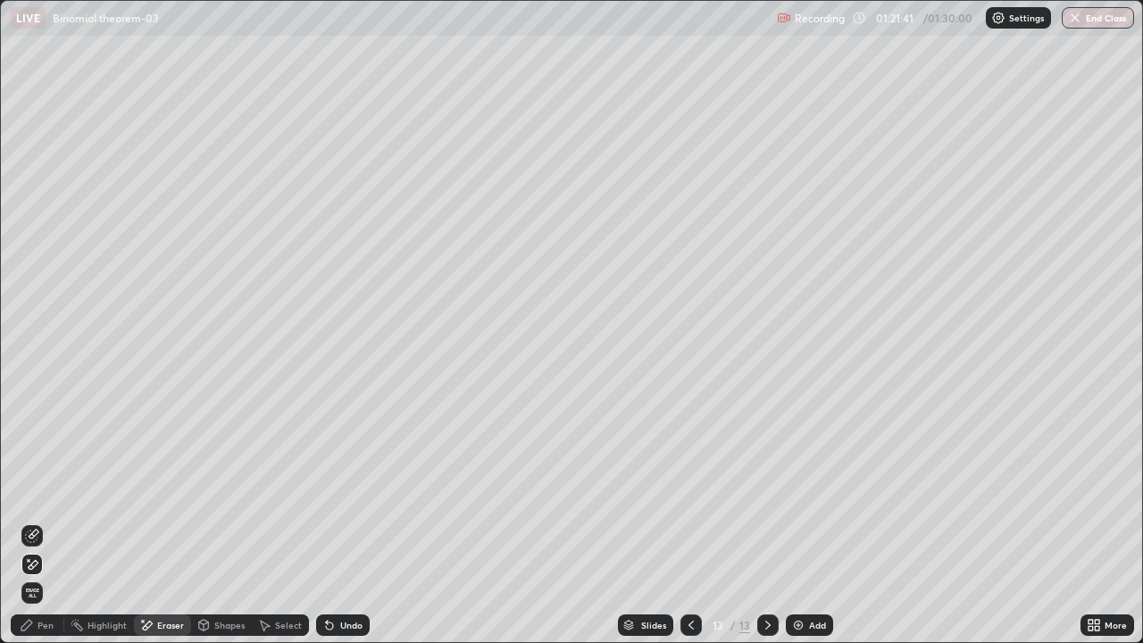
click at [46, 521] on div "Pen" at bounding box center [45, 624] width 16 height 9
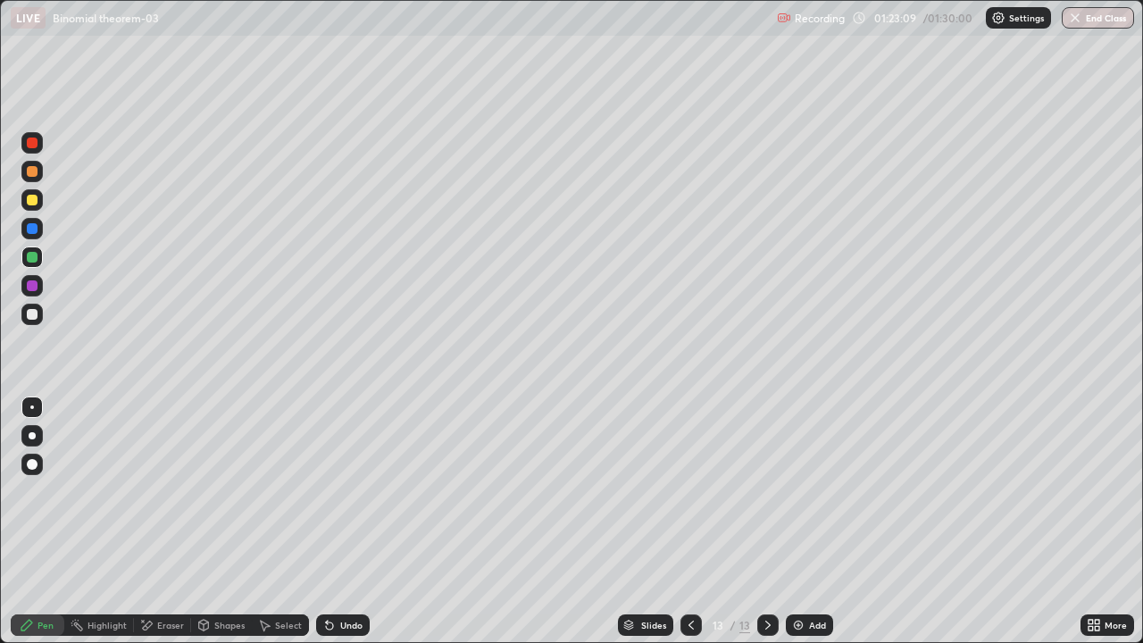
click at [337, 521] on div "Undo" at bounding box center [343, 624] width 54 height 21
click at [169, 521] on div "Eraser" at bounding box center [170, 624] width 27 height 9
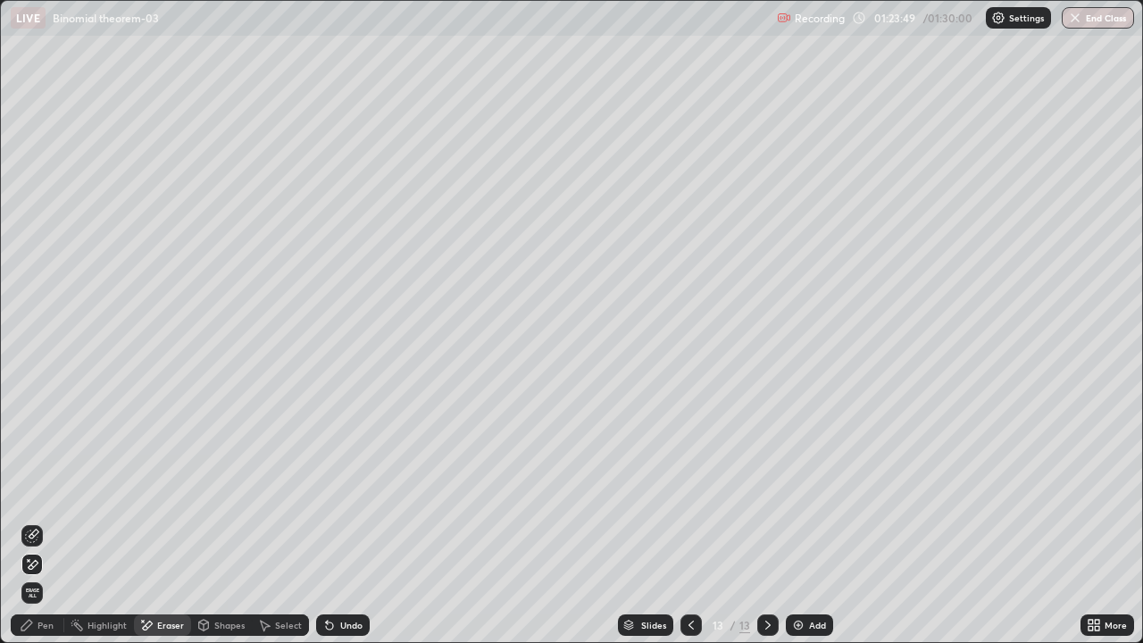
click at [48, 521] on div "Pen" at bounding box center [45, 624] width 16 height 9
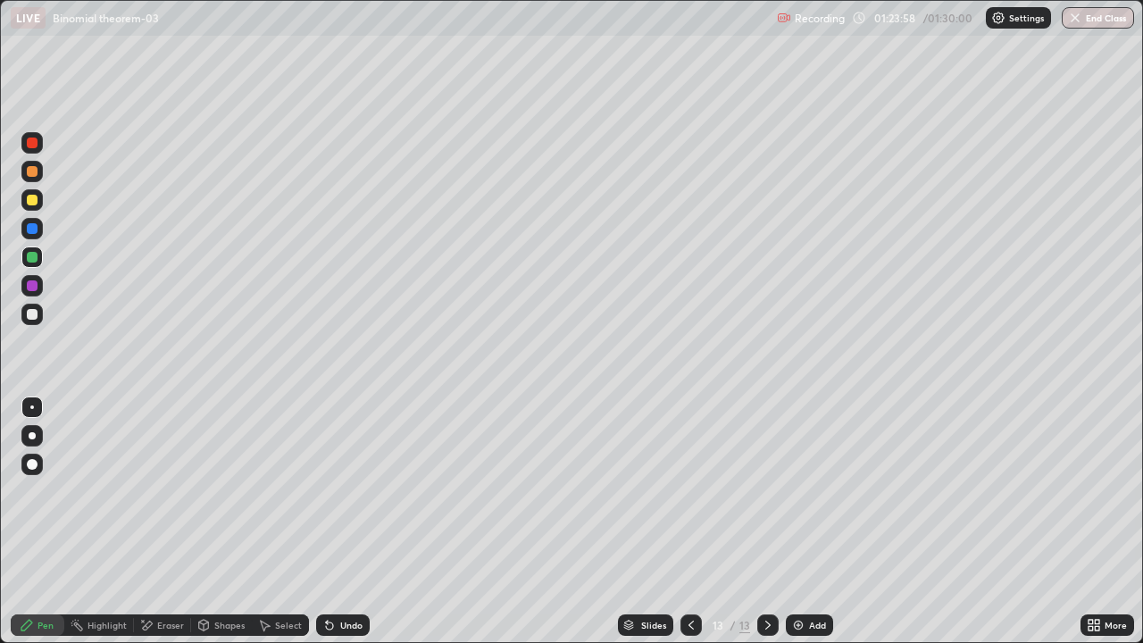
click at [340, 521] on div "Undo" at bounding box center [351, 624] width 22 height 9
click at [338, 521] on div "Undo" at bounding box center [343, 624] width 54 height 21
click at [337, 521] on div "Undo" at bounding box center [343, 624] width 54 height 21
click at [802, 521] on img at bounding box center [798, 625] width 14 height 14
click at [801, 521] on img at bounding box center [798, 625] width 14 height 14
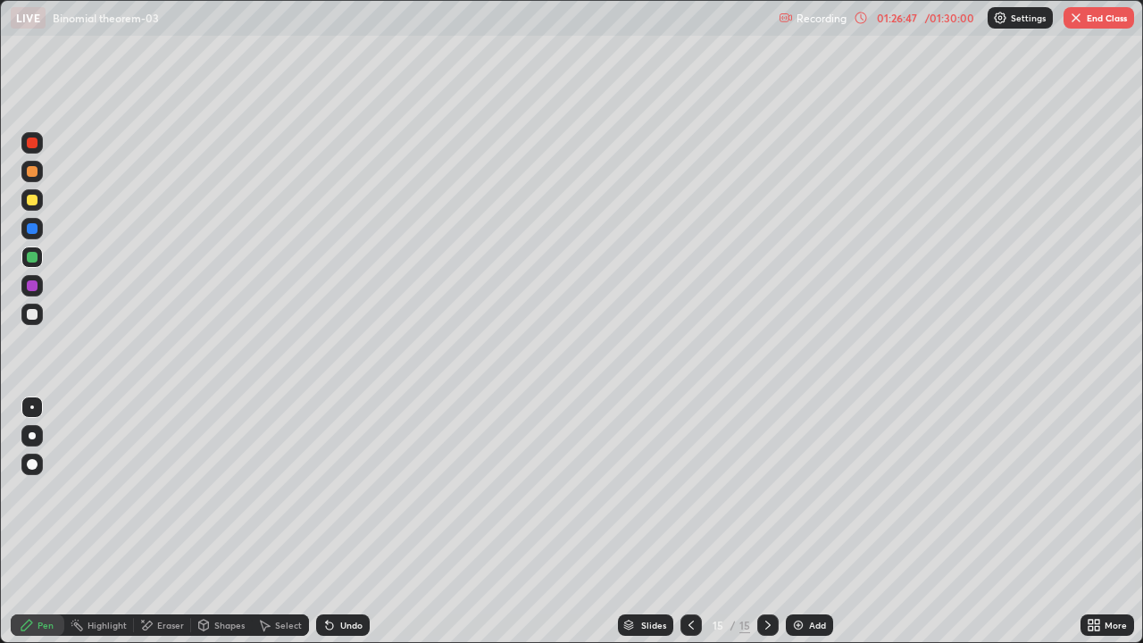
click at [692, 521] on icon at bounding box center [691, 625] width 14 height 14
click at [766, 521] on icon at bounding box center [768, 625] width 14 height 14
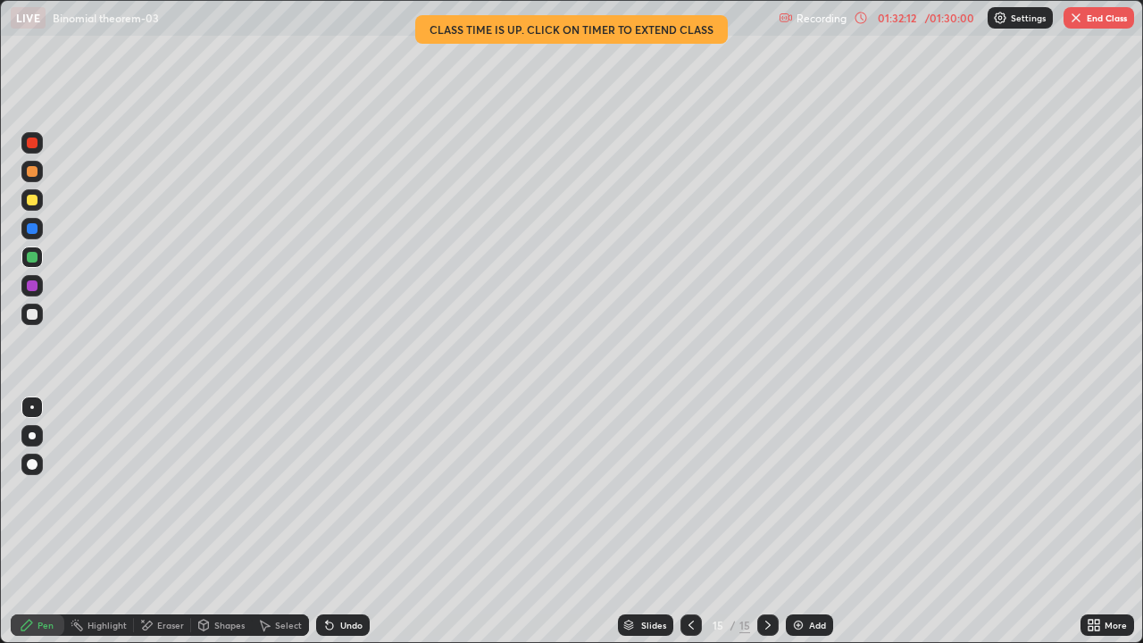
click at [1100, 18] on button "End Class" at bounding box center [1098, 17] width 71 height 21
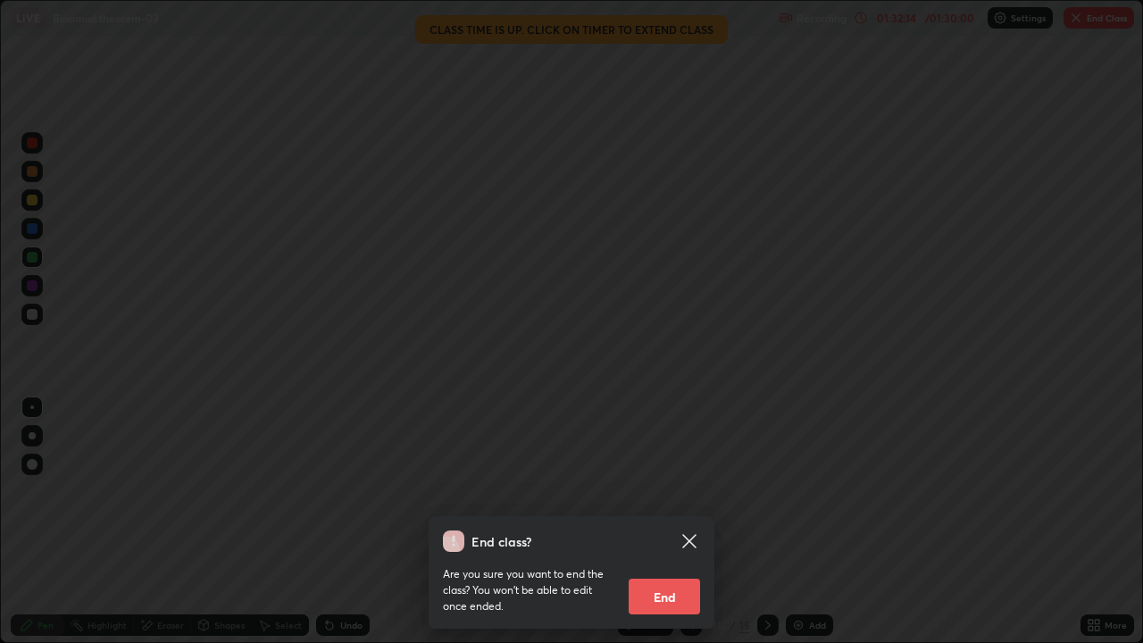
click at [678, 521] on button "End" at bounding box center [663, 596] width 71 height 36
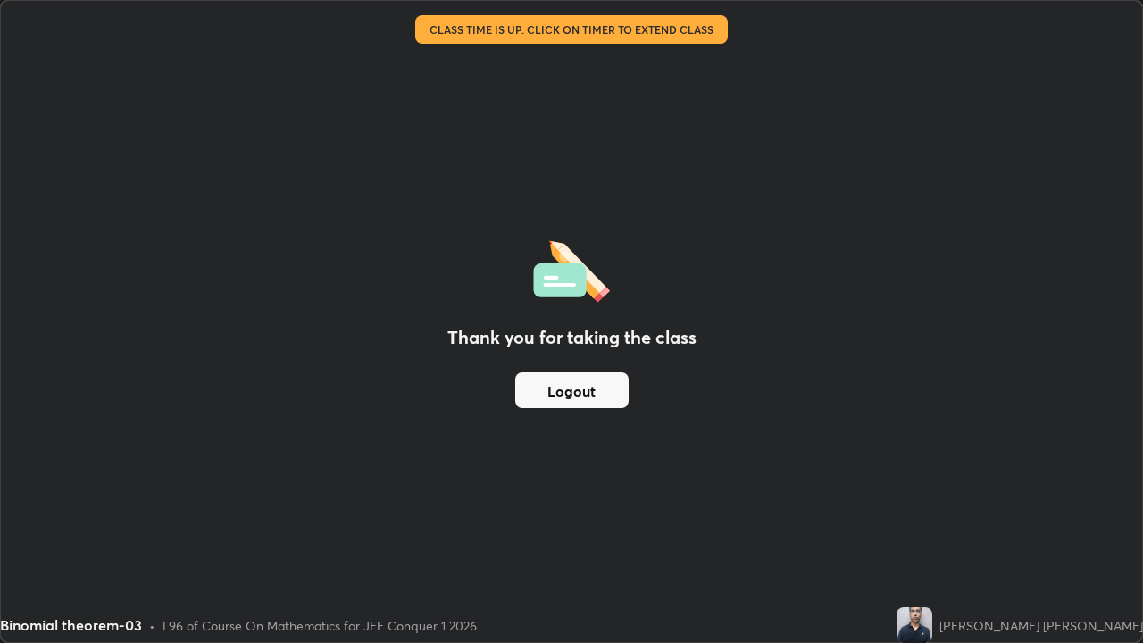
click at [582, 387] on button "Logout" at bounding box center [571, 390] width 113 height 36
click at [583, 389] on button "Logout" at bounding box center [571, 390] width 113 height 36
